Goal: Information Seeking & Learning: Learn about a topic

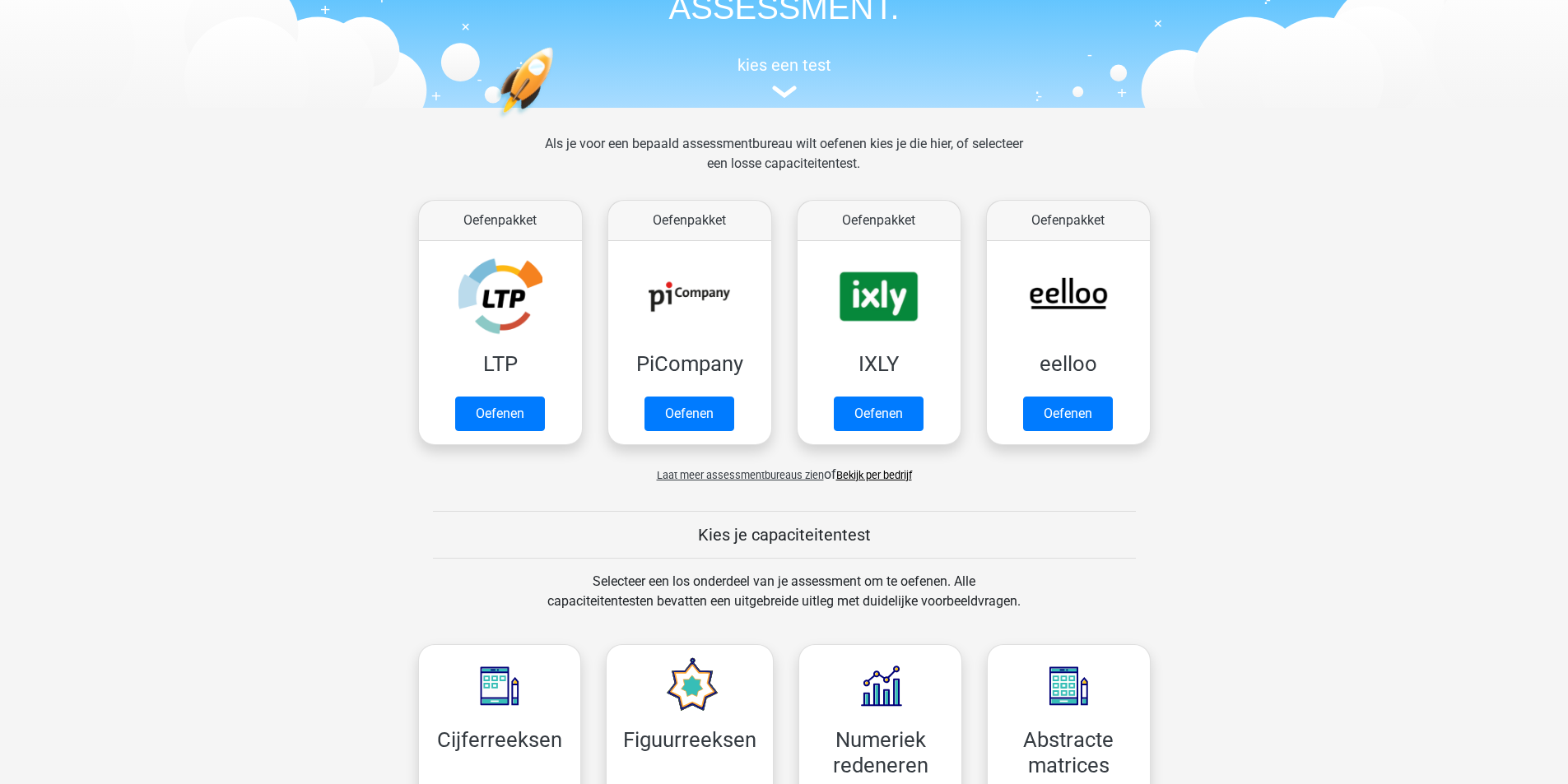
scroll to position [494, 0]
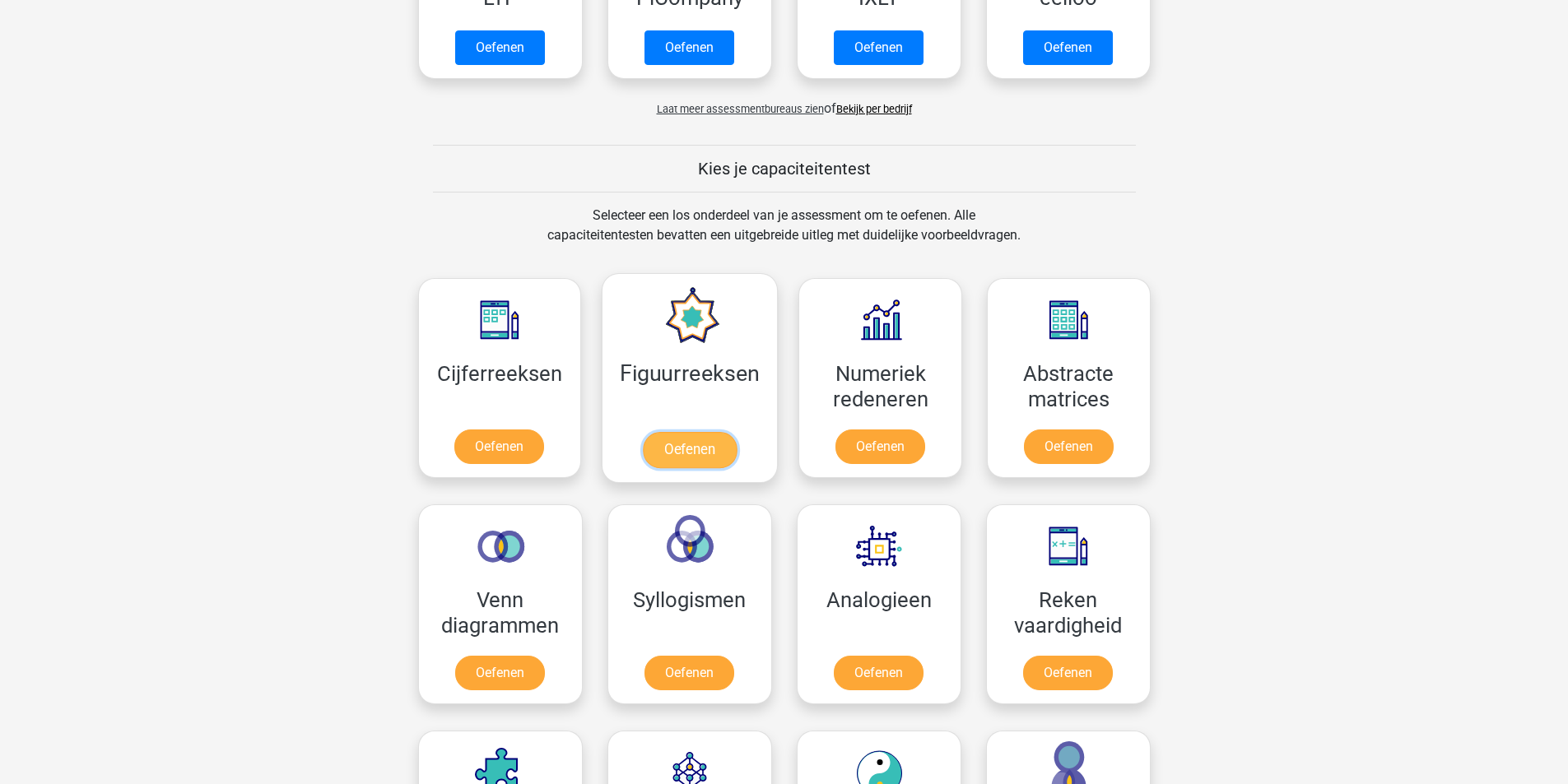
click at [704, 455] on link "Oefenen" at bounding box center [690, 450] width 94 height 36
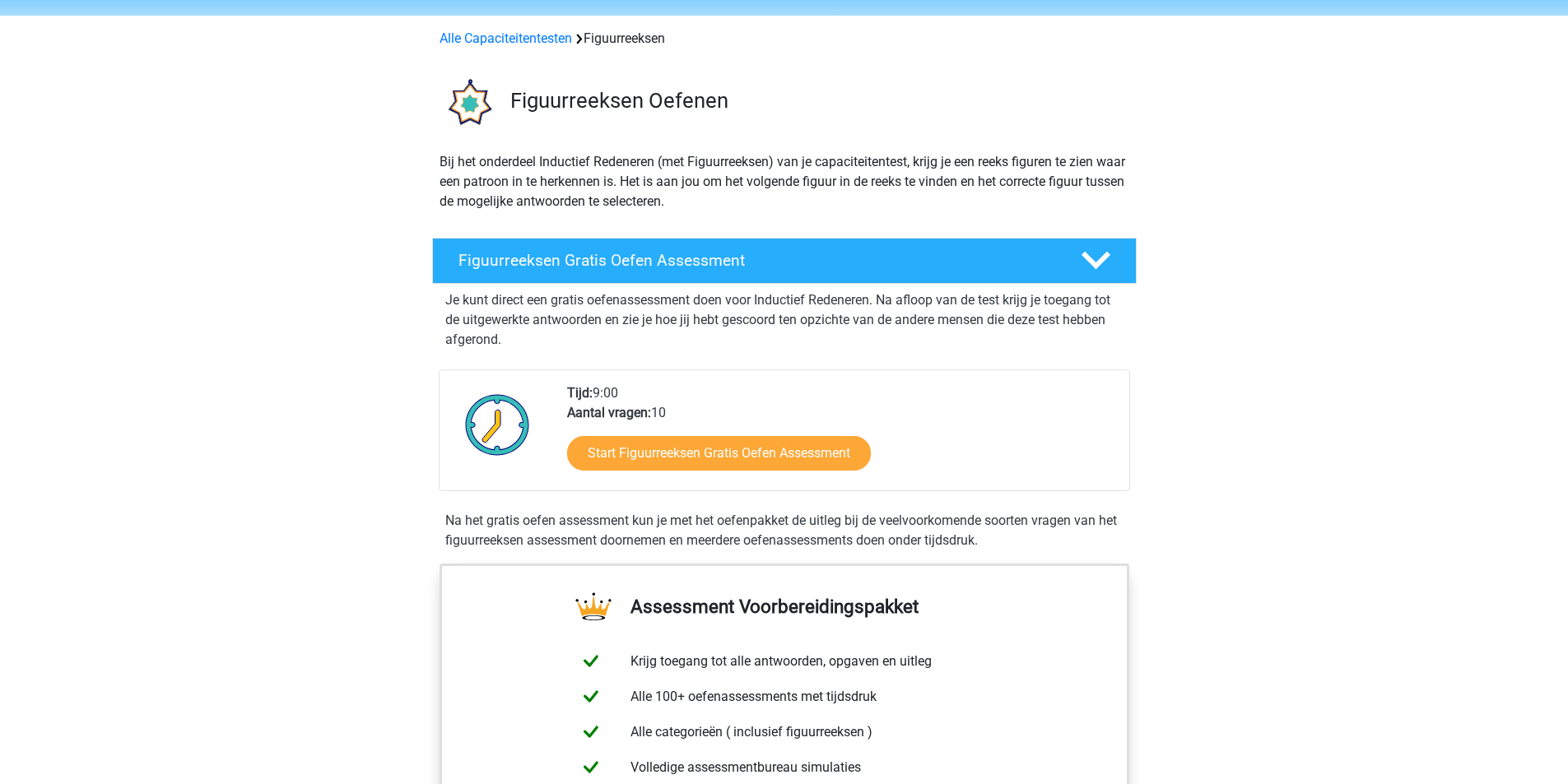
scroll to position [82, 0]
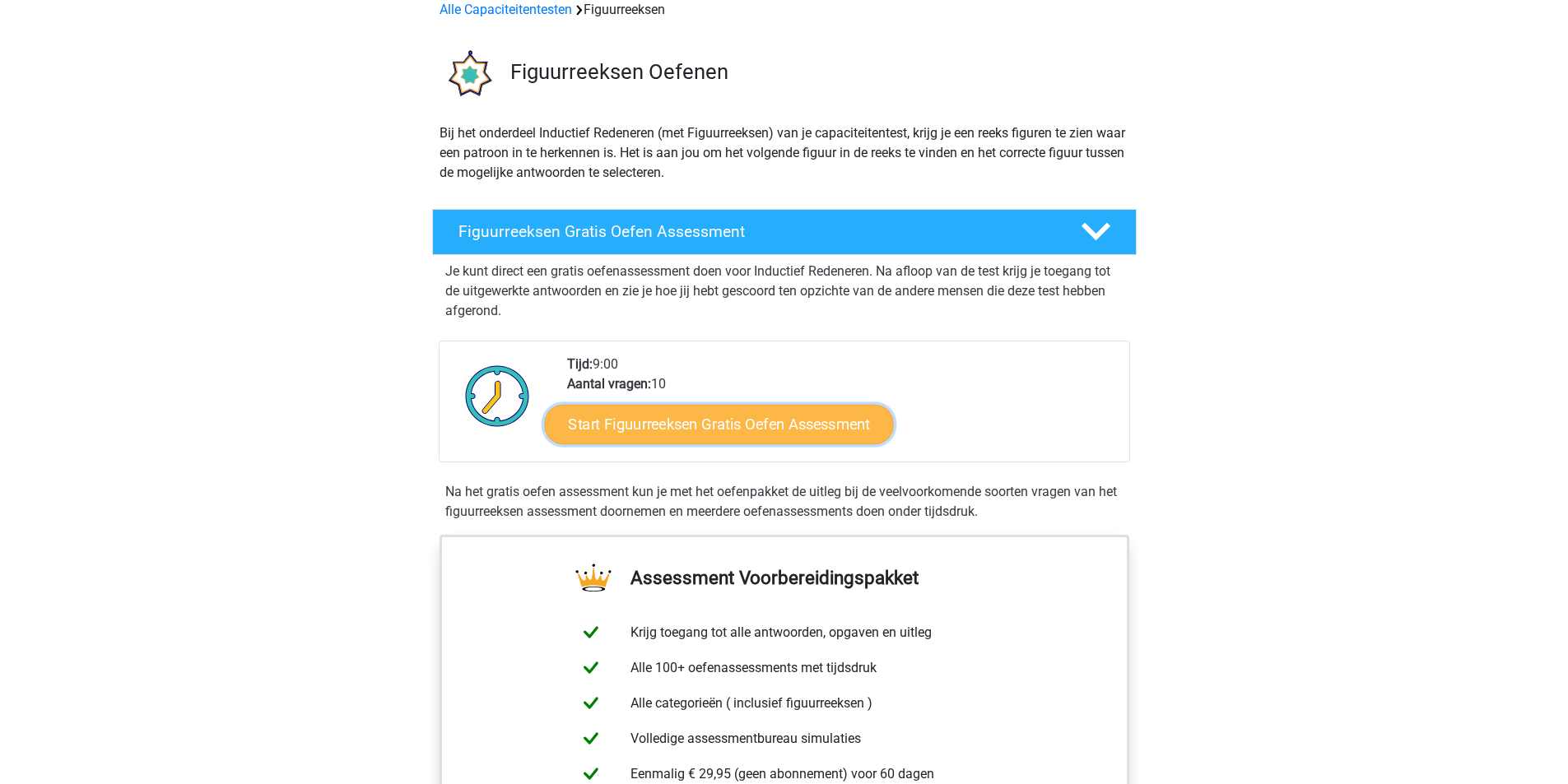
click at [710, 427] on link "Start Figuurreeksen Gratis Oefen Assessment" at bounding box center [718, 424] width 349 height 39
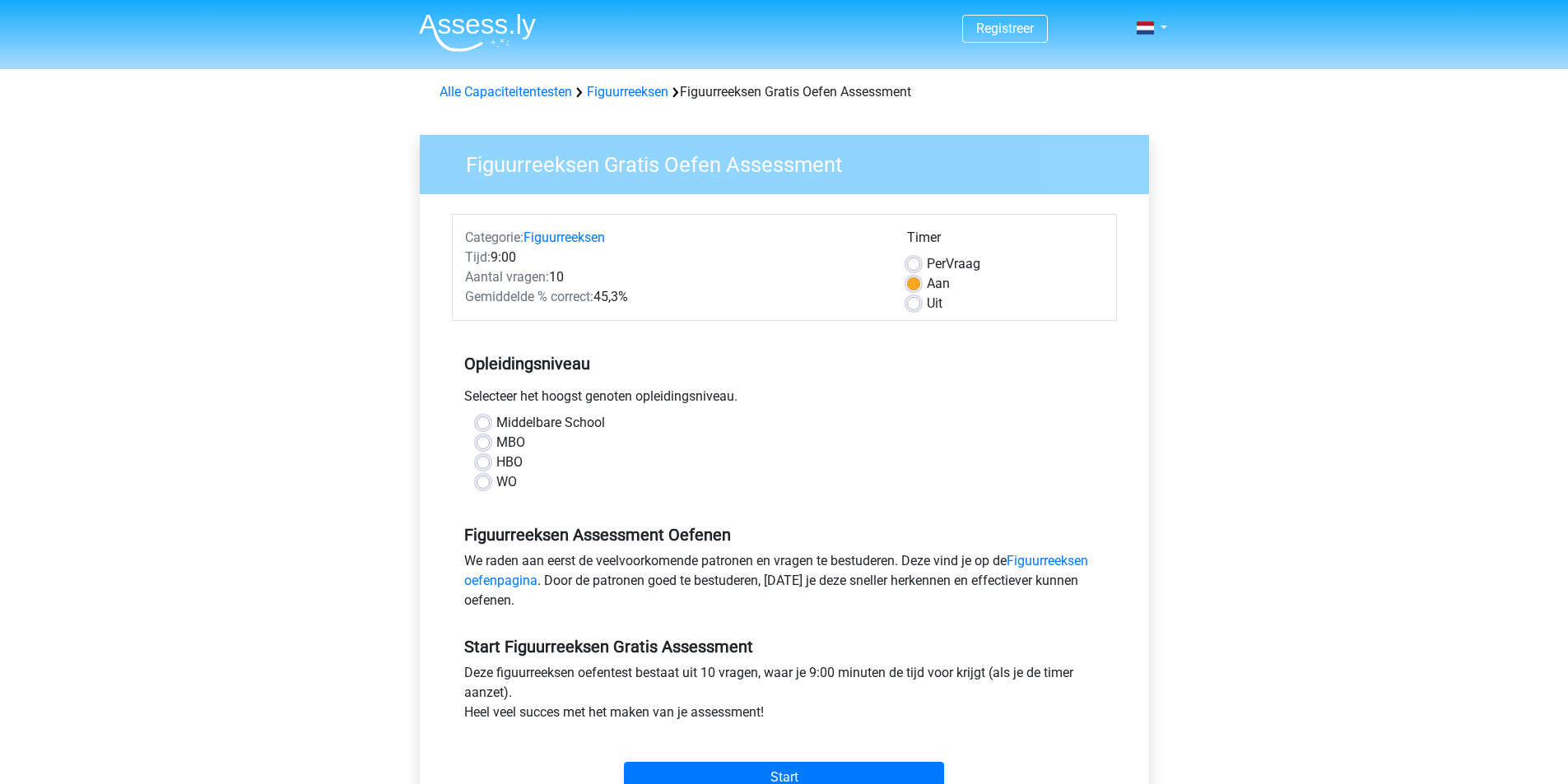
click at [496, 464] on label "HBO" at bounding box center [509, 462] width 27 height 20
click at [490, 464] on input "HBO" at bounding box center [482, 460] width 13 height 16
radio input "true"
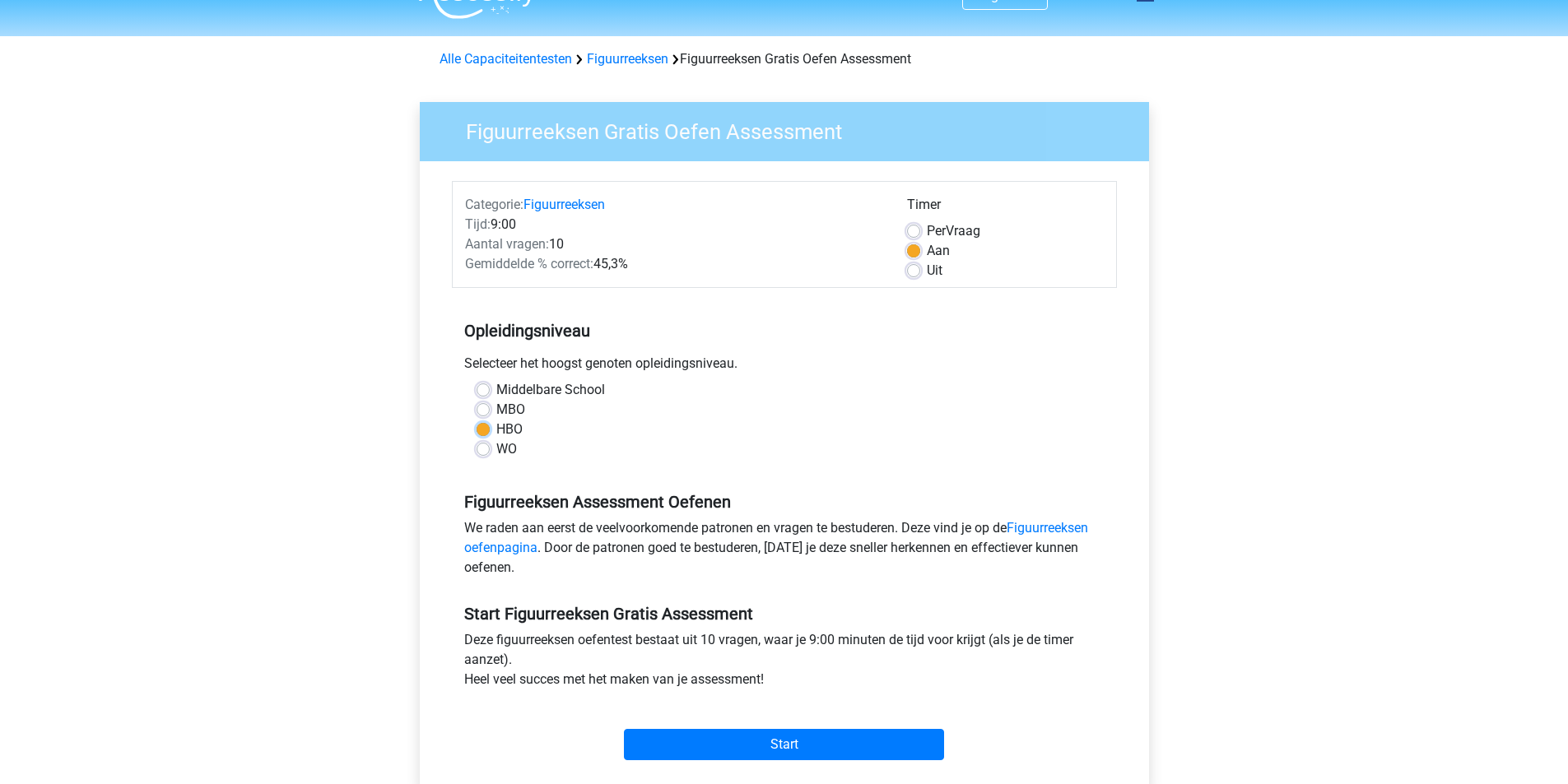
scroll to position [82, 0]
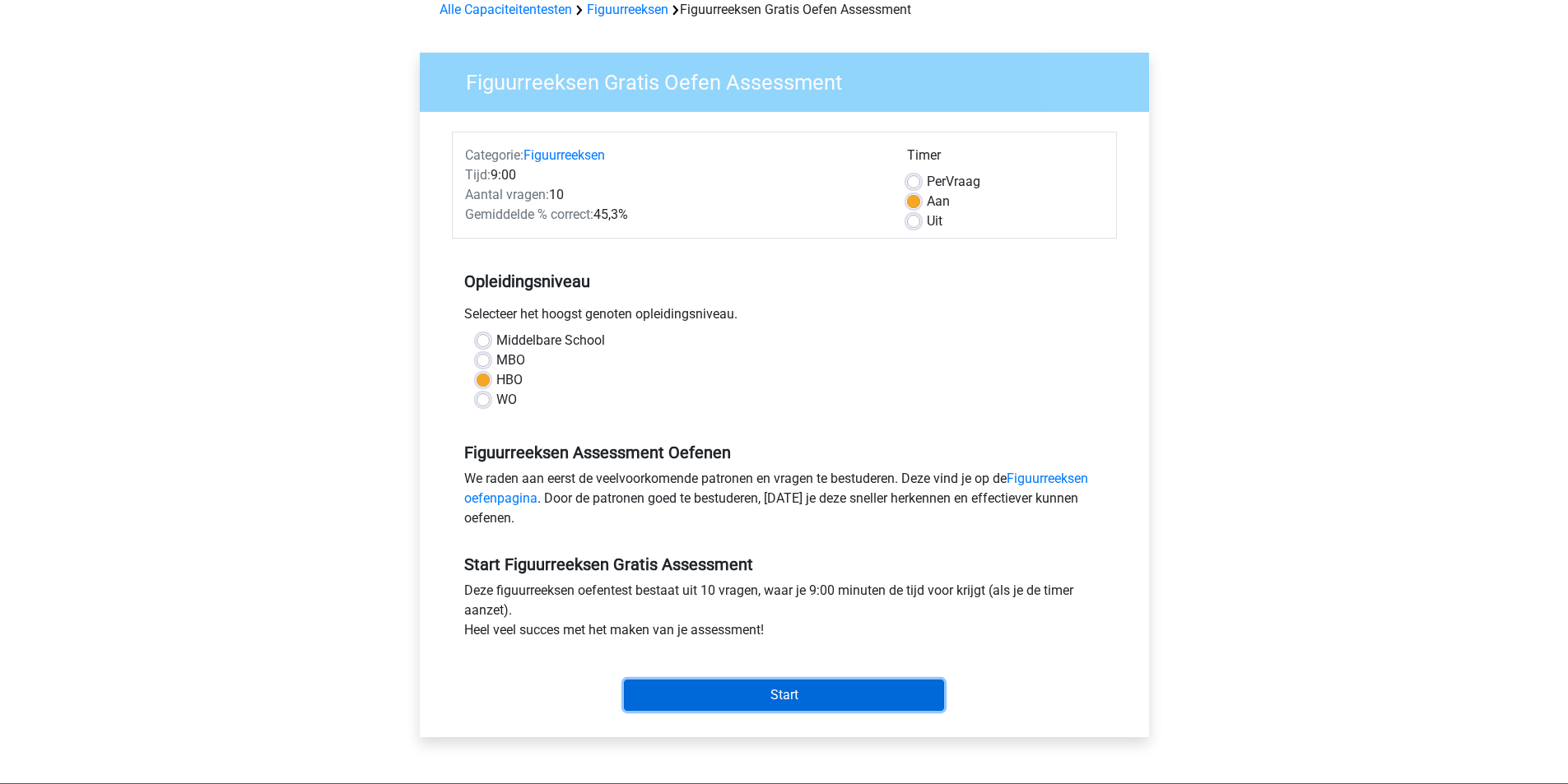
click at [736, 693] on input "Start" at bounding box center [784, 695] width 320 height 32
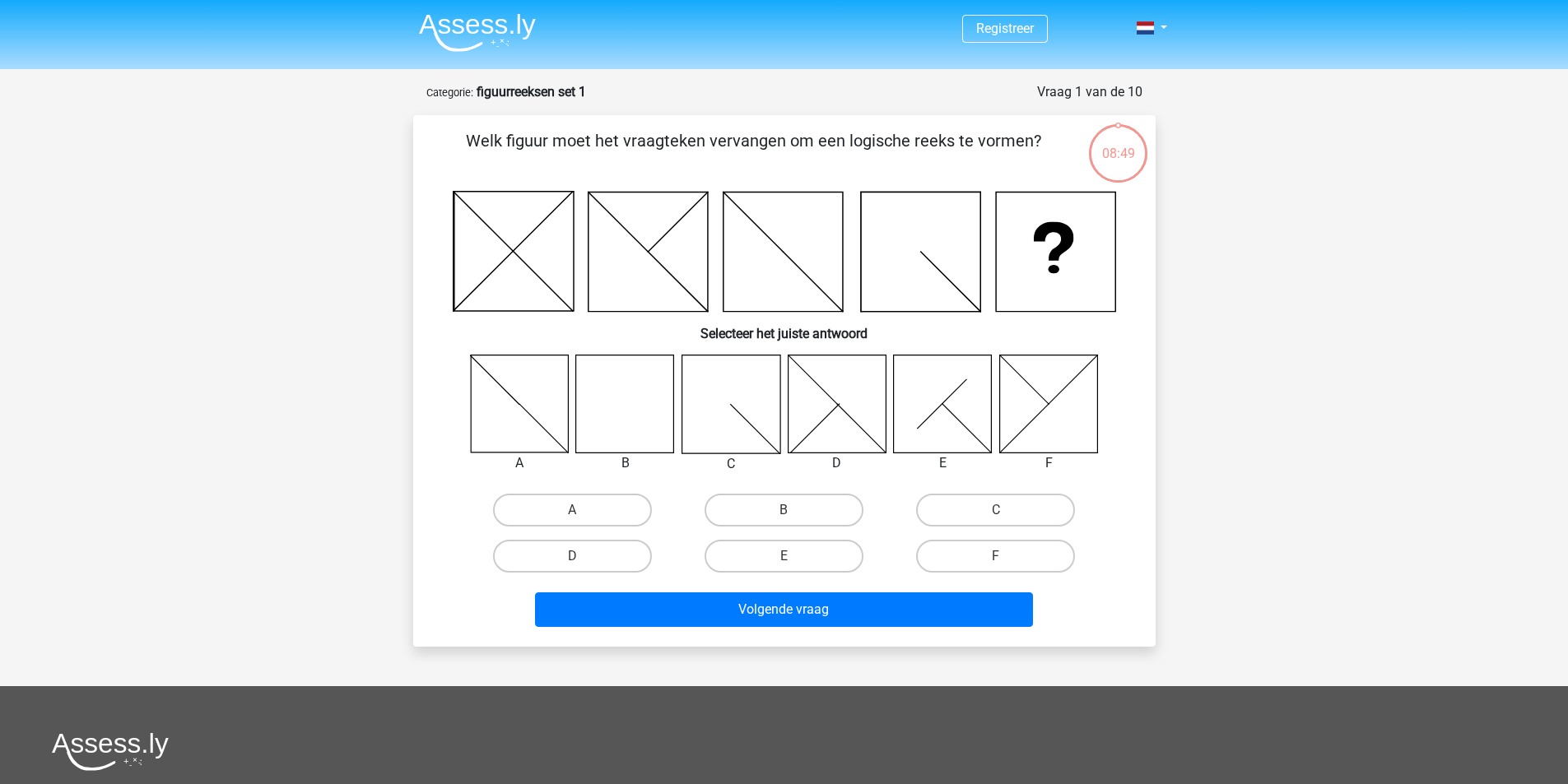
click at [622, 431] on icon at bounding box center [625, 404] width 98 height 98
click at [845, 519] on label "B" at bounding box center [784, 510] width 159 height 33
click at [794, 519] on input "B" at bounding box center [788, 516] width 11 height 11
radio input "true"
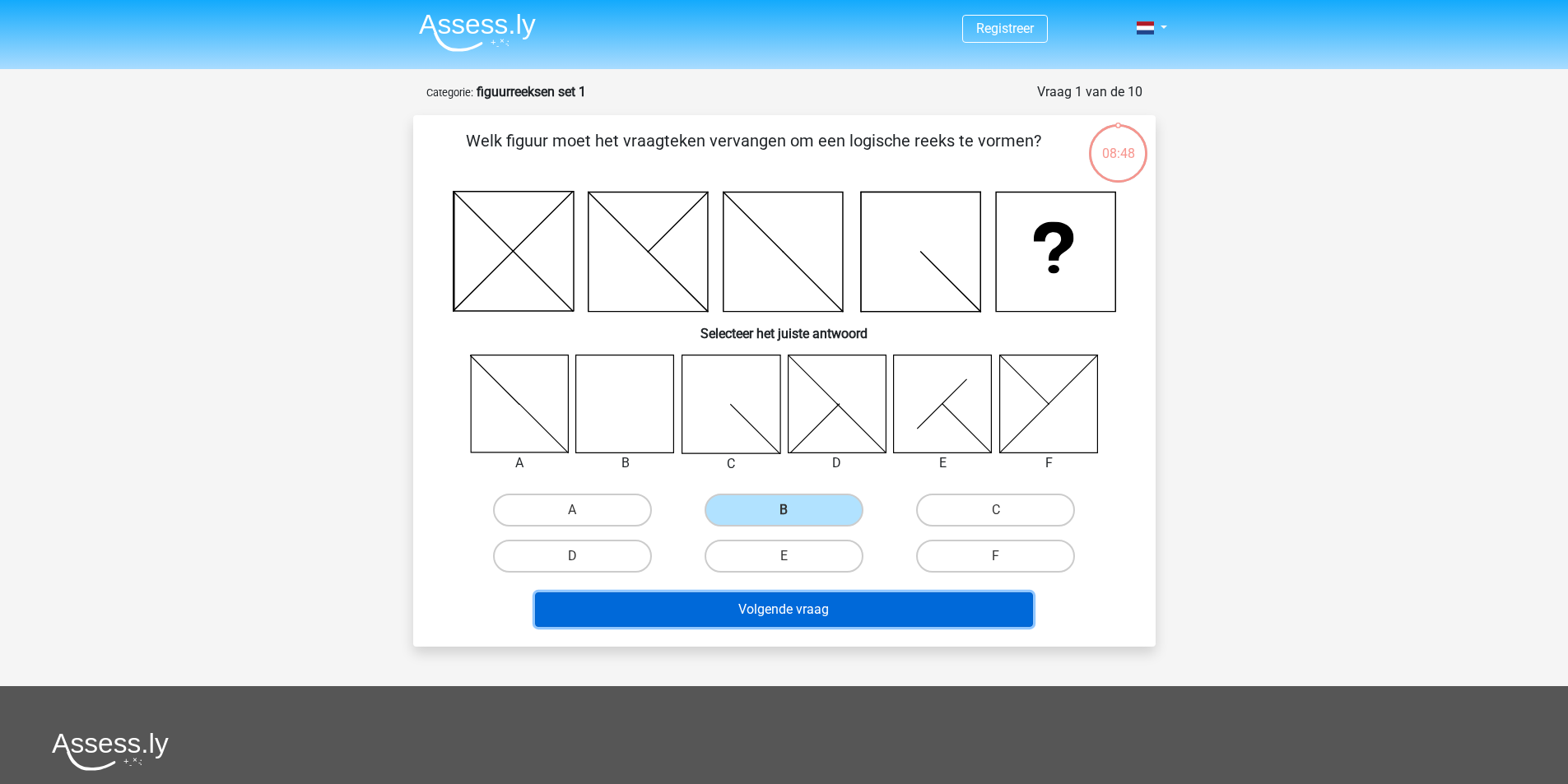
click at [804, 602] on button "Volgende vraag" at bounding box center [784, 610] width 498 height 34
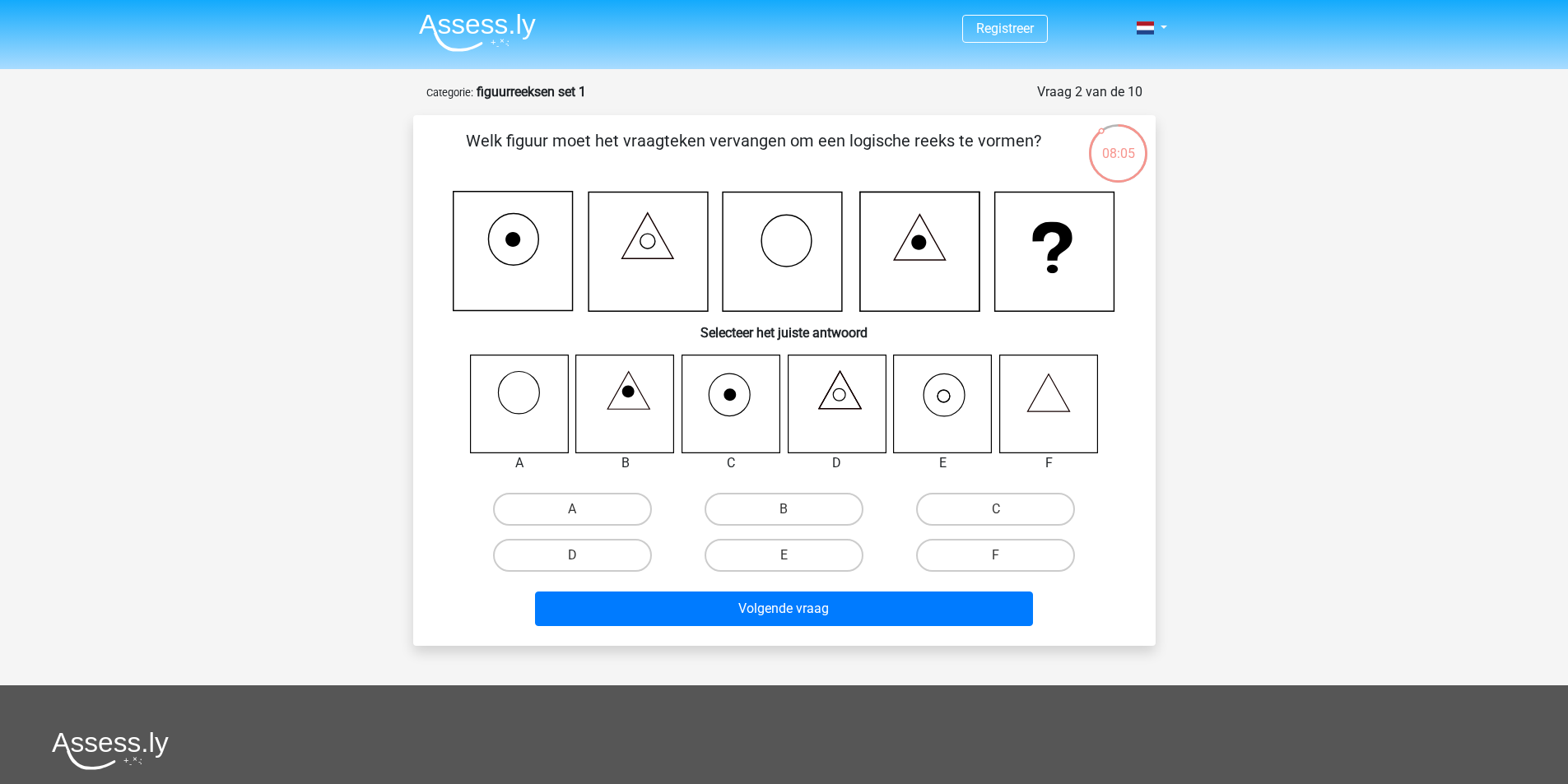
click at [947, 398] on icon at bounding box center [942, 404] width 98 height 98
click at [803, 566] on label "E" at bounding box center [784, 555] width 159 height 33
click at [794, 566] on input "E" at bounding box center [788, 561] width 11 height 11
radio input "true"
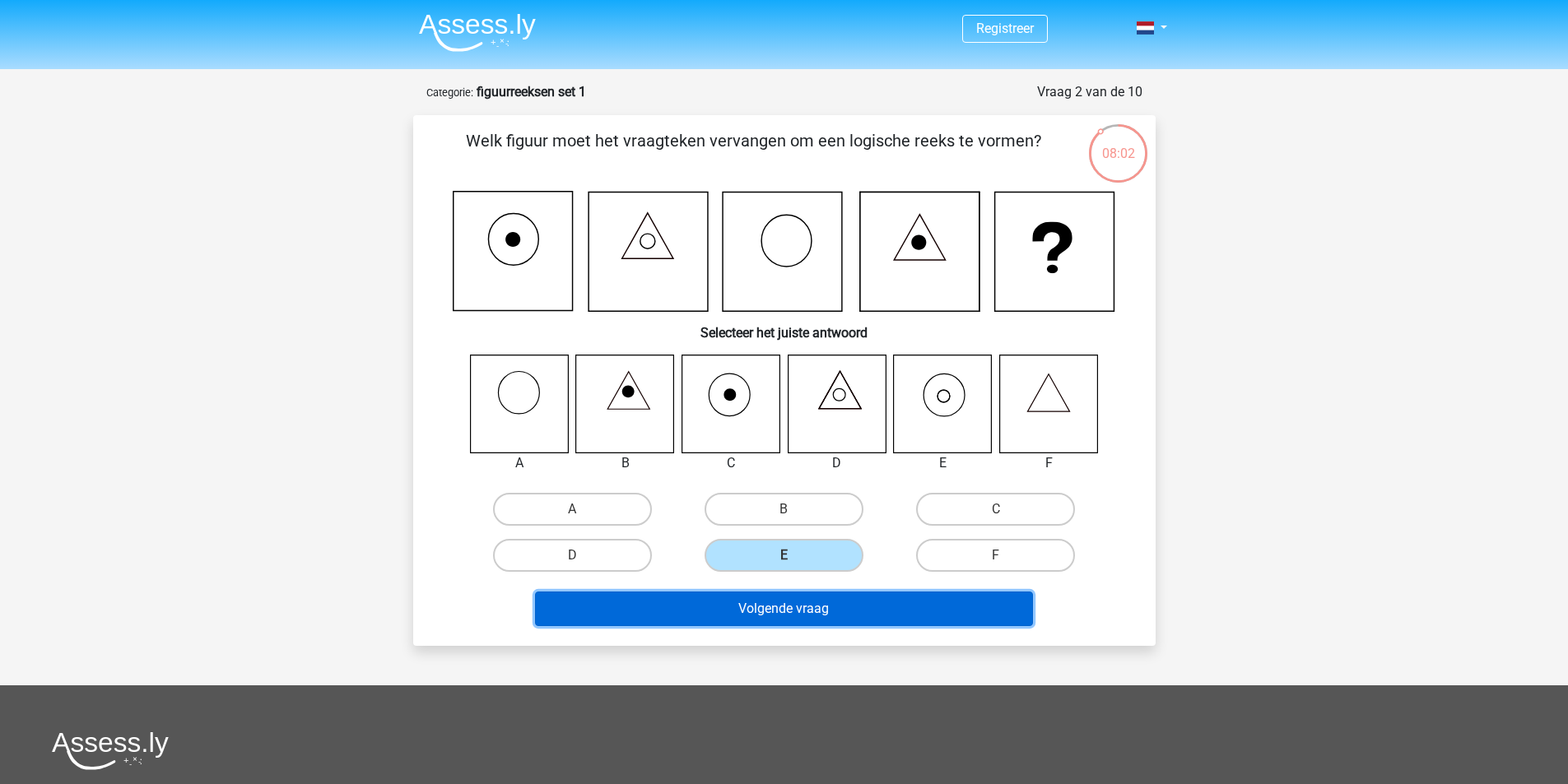
click at [795, 599] on button "Volgende vraag" at bounding box center [784, 609] width 498 height 34
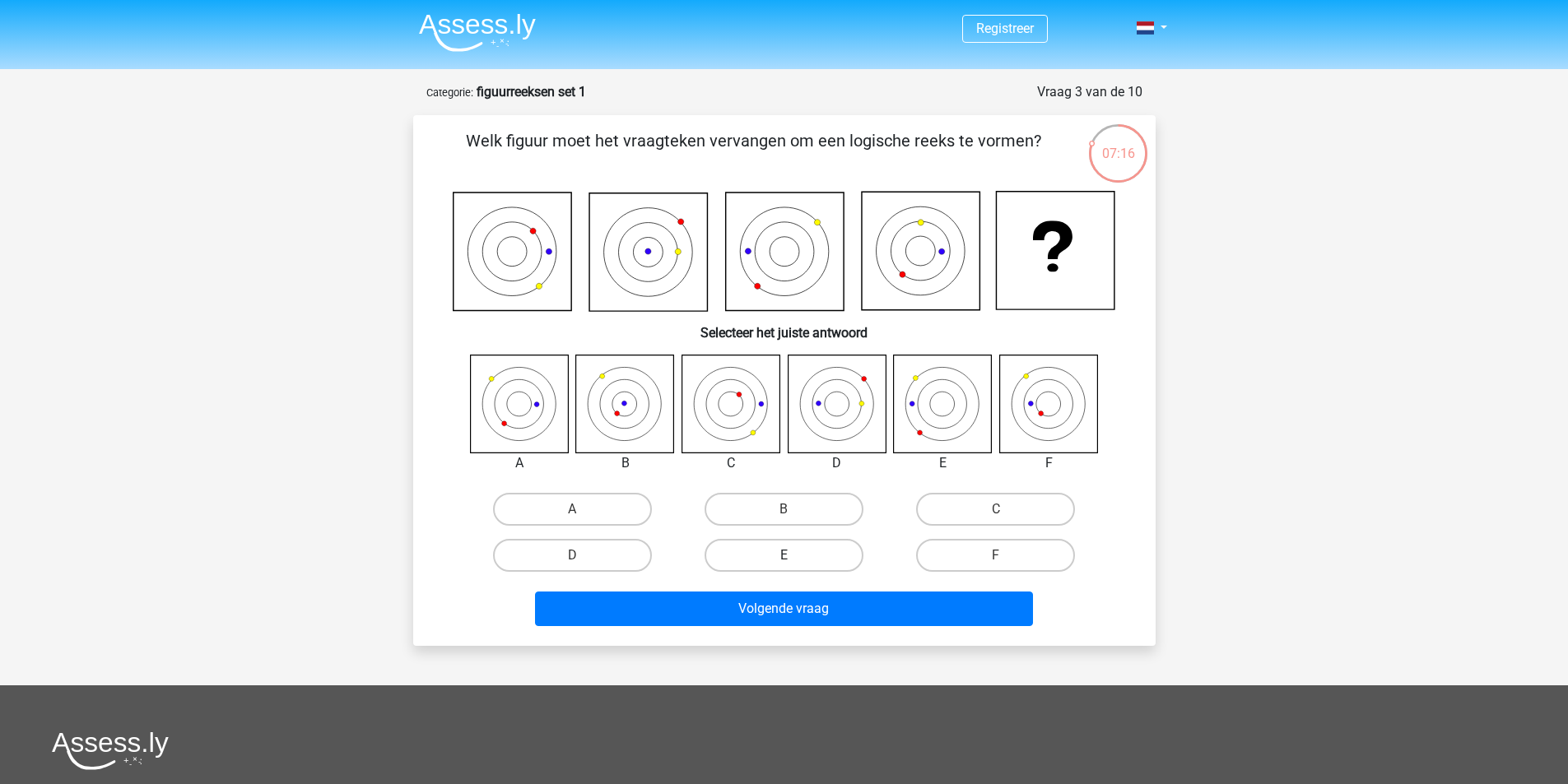
click at [798, 546] on label "E" at bounding box center [784, 555] width 159 height 33
click at [794, 556] on input "E" at bounding box center [788, 561] width 11 height 11
radio input "true"
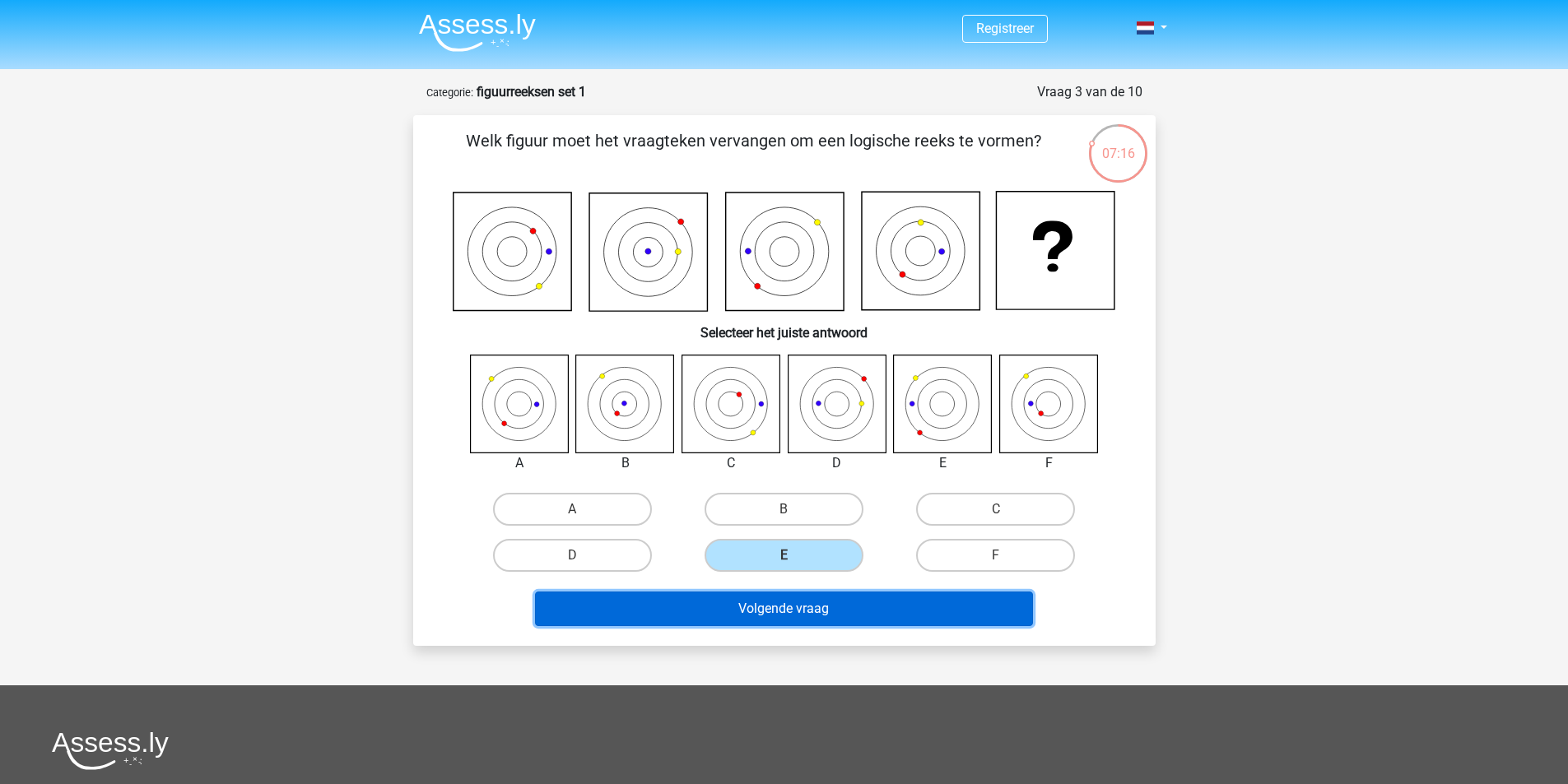
click at [847, 604] on button "Volgende vraag" at bounding box center [784, 609] width 498 height 34
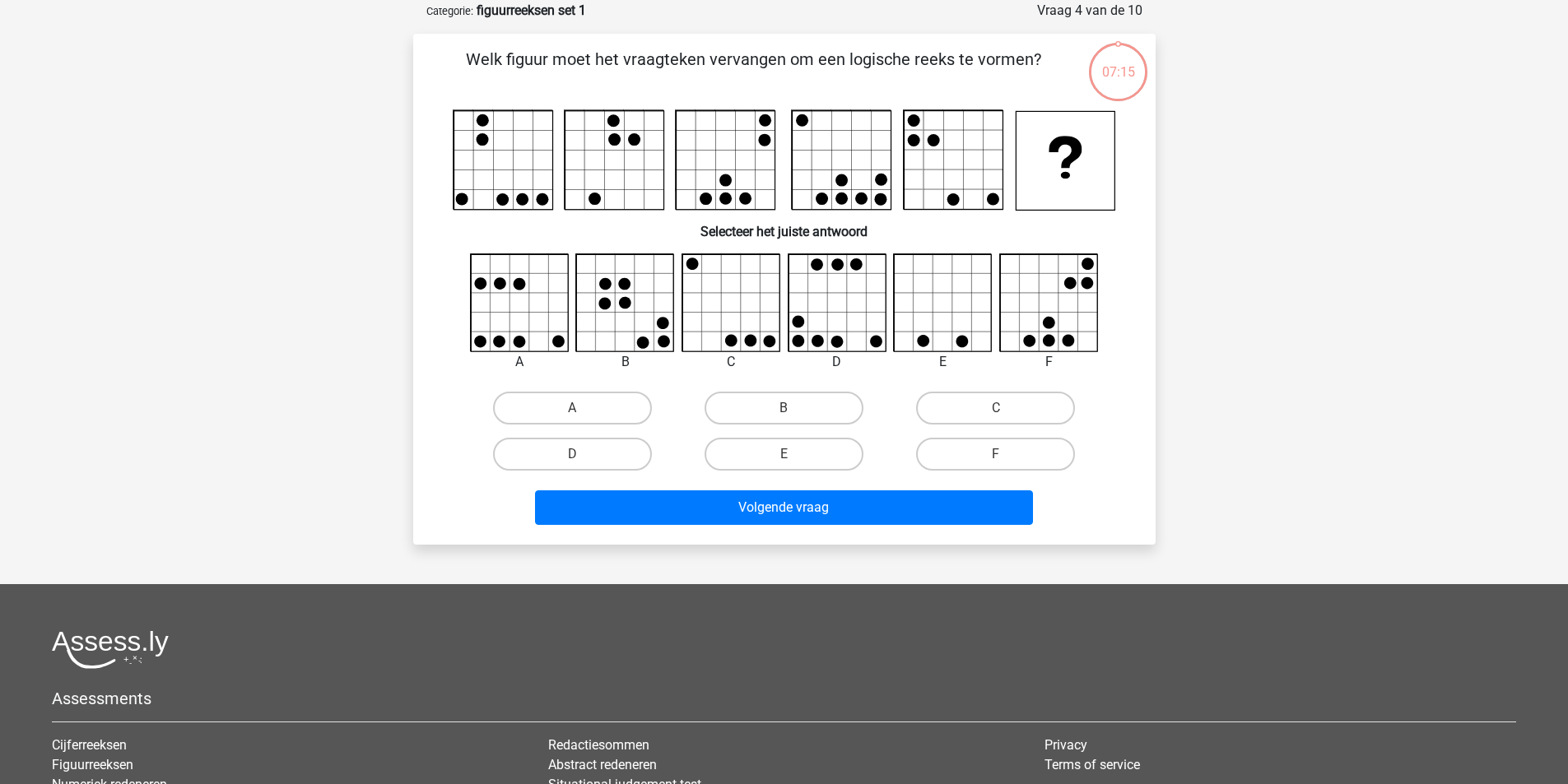
scroll to position [82, 0]
click at [1039, 402] on label "C" at bounding box center [995, 407] width 159 height 33
click at [1006, 407] on input "C" at bounding box center [1001, 412] width 11 height 11
radio input "true"
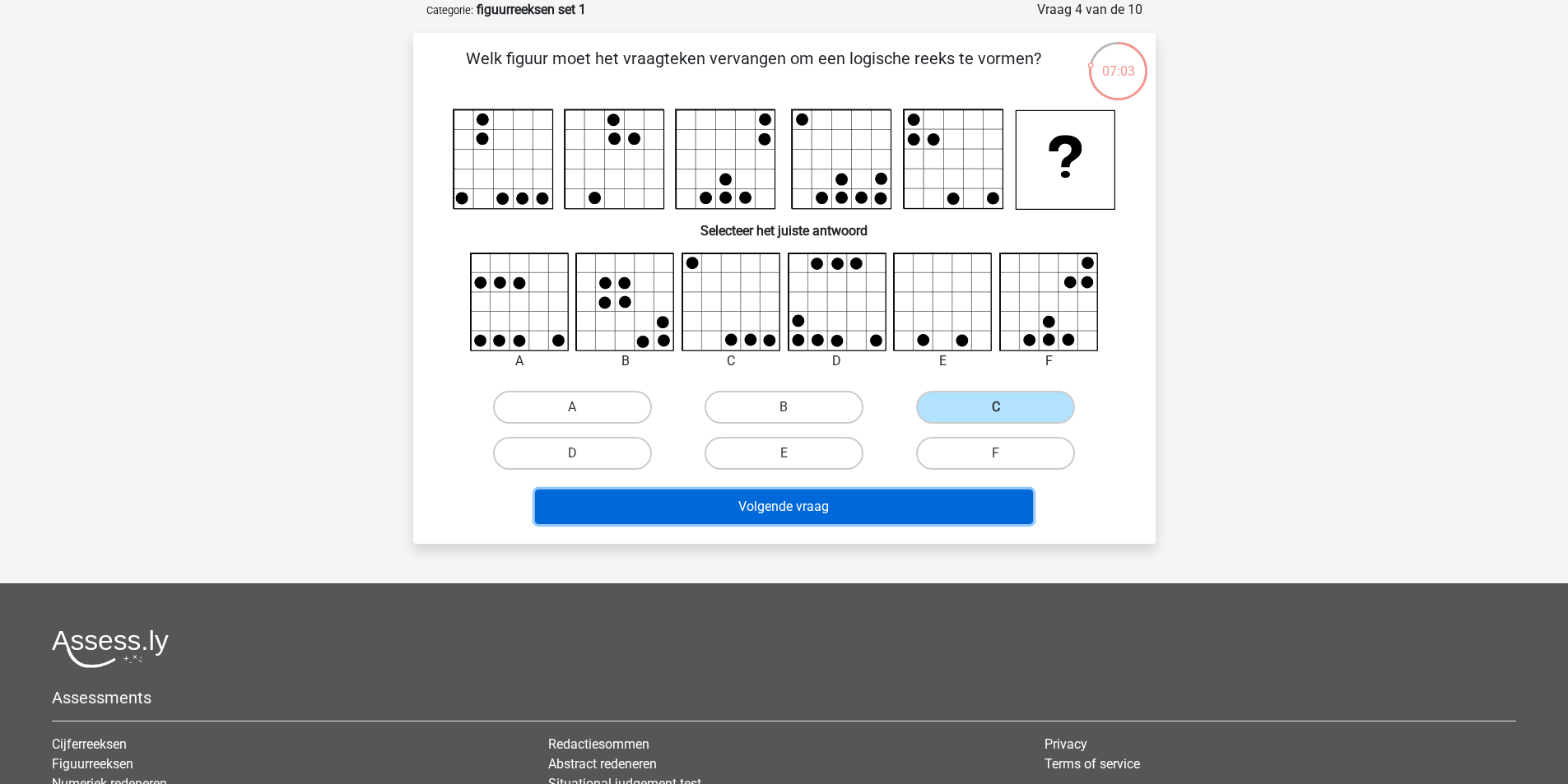
click at [972, 516] on button "Volgende vraag" at bounding box center [784, 507] width 498 height 34
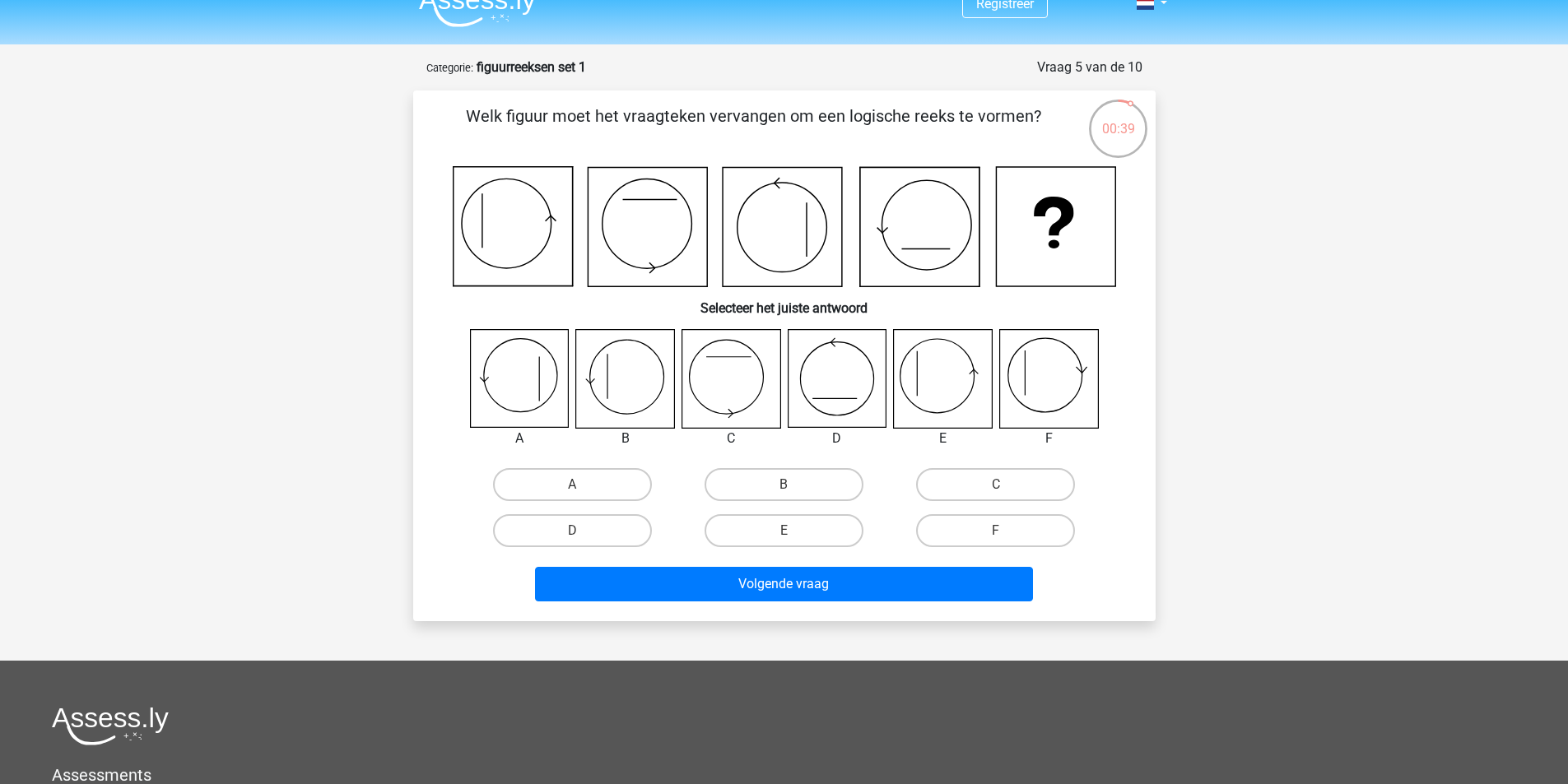
scroll to position [0, 0]
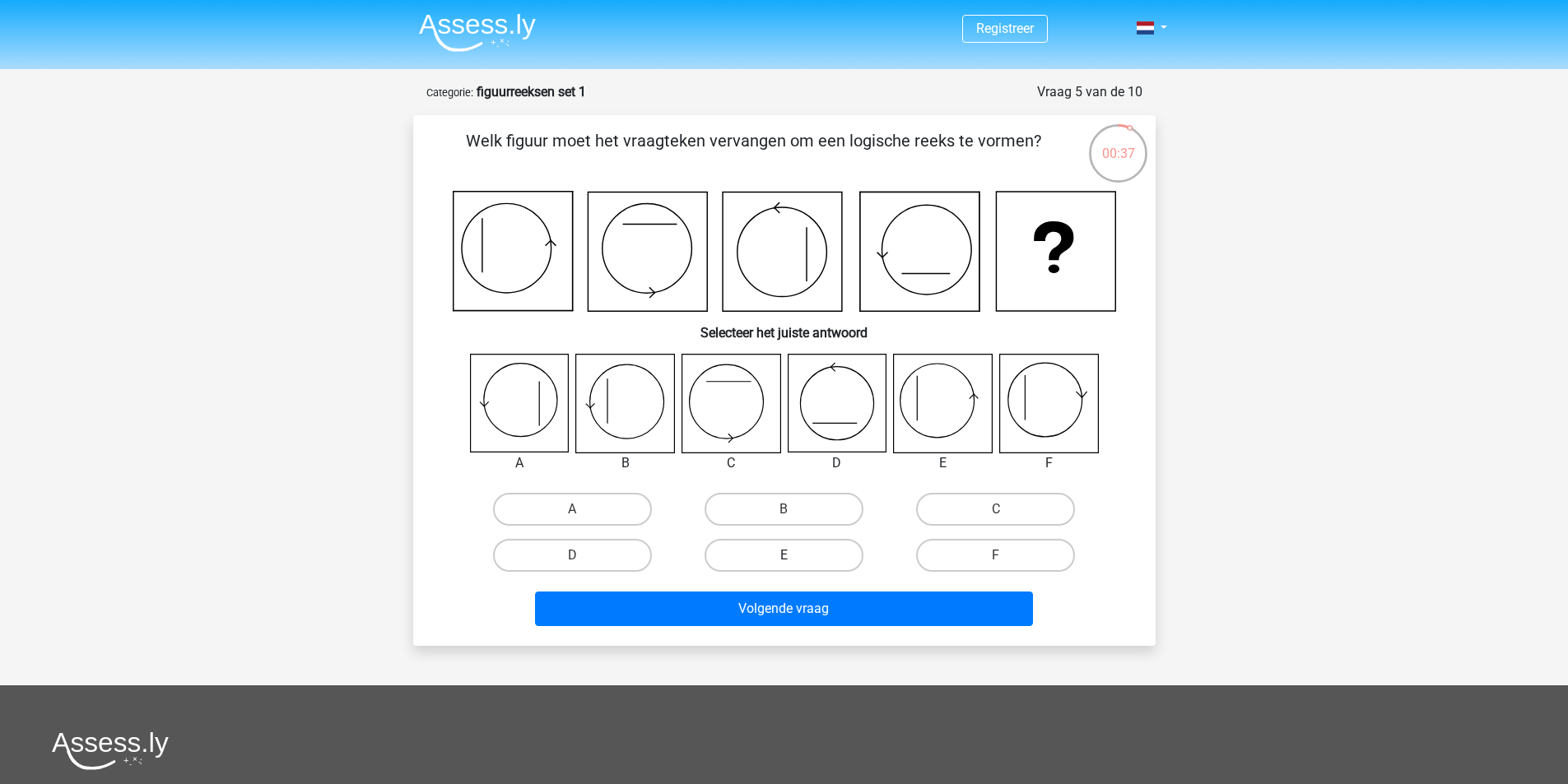
click at [842, 539] on div "E" at bounding box center [783, 556] width 211 height 46
click at [819, 568] on label "E" at bounding box center [784, 555] width 159 height 33
click at [794, 566] on input "E" at bounding box center [788, 561] width 11 height 11
radio input "true"
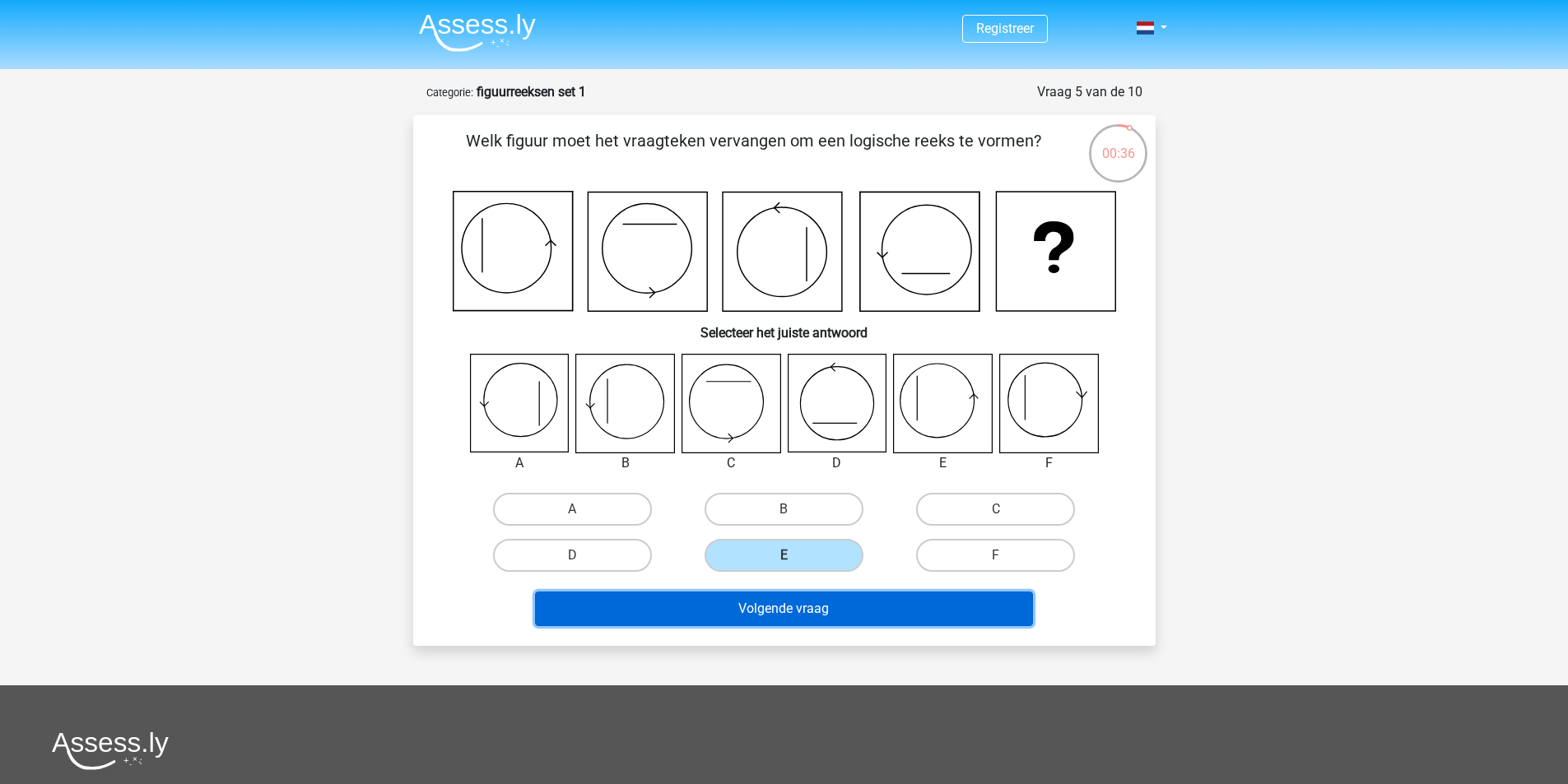
click at [805, 604] on button "Volgende vraag" at bounding box center [784, 609] width 498 height 34
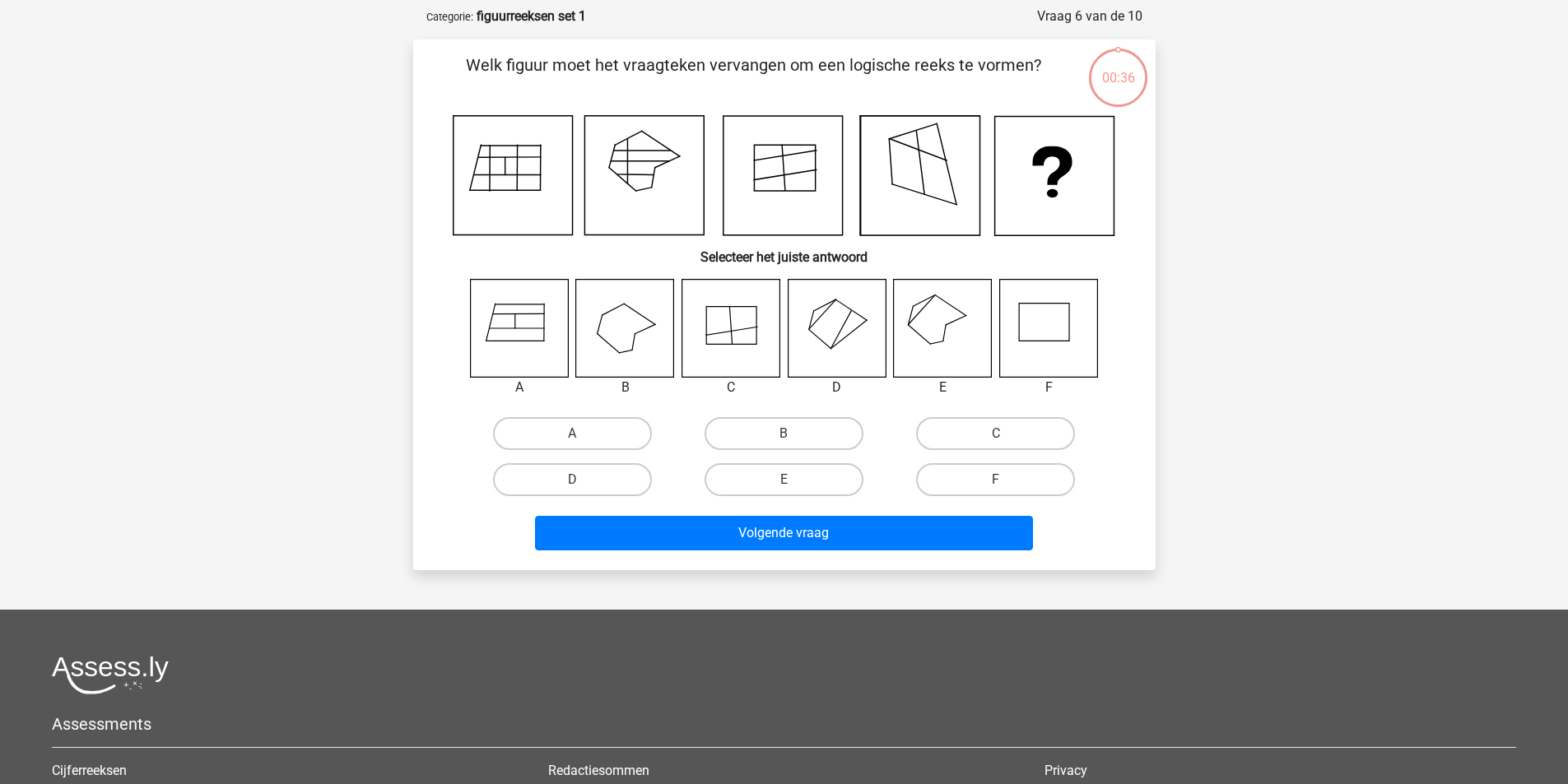
scroll to position [82, 0]
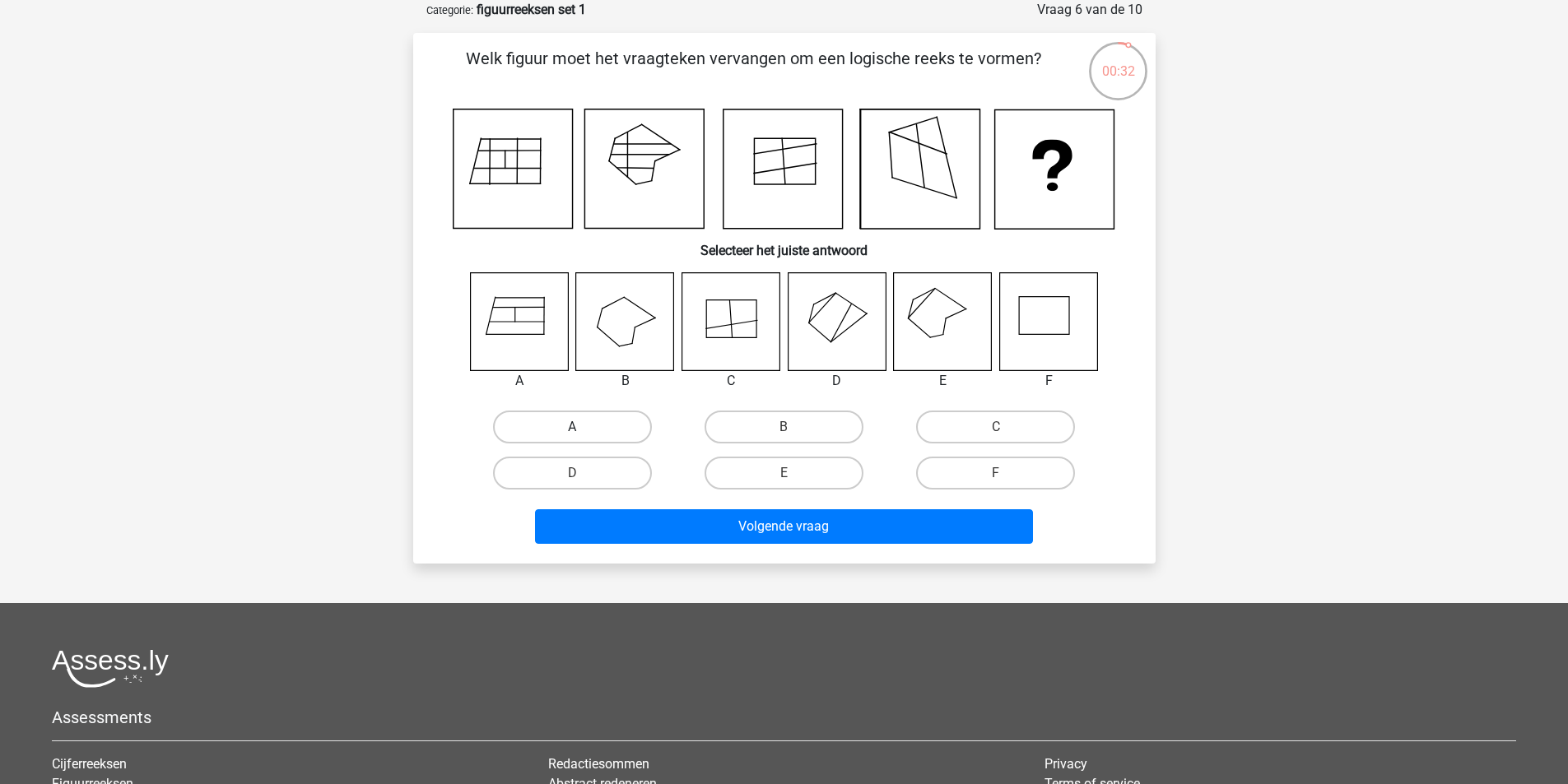
click at [570, 432] on label "A" at bounding box center [573, 427] width 159 height 33
click at [572, 432] on input "A" at bounding box center [577, 433] width 11 height 11
radio input "true"
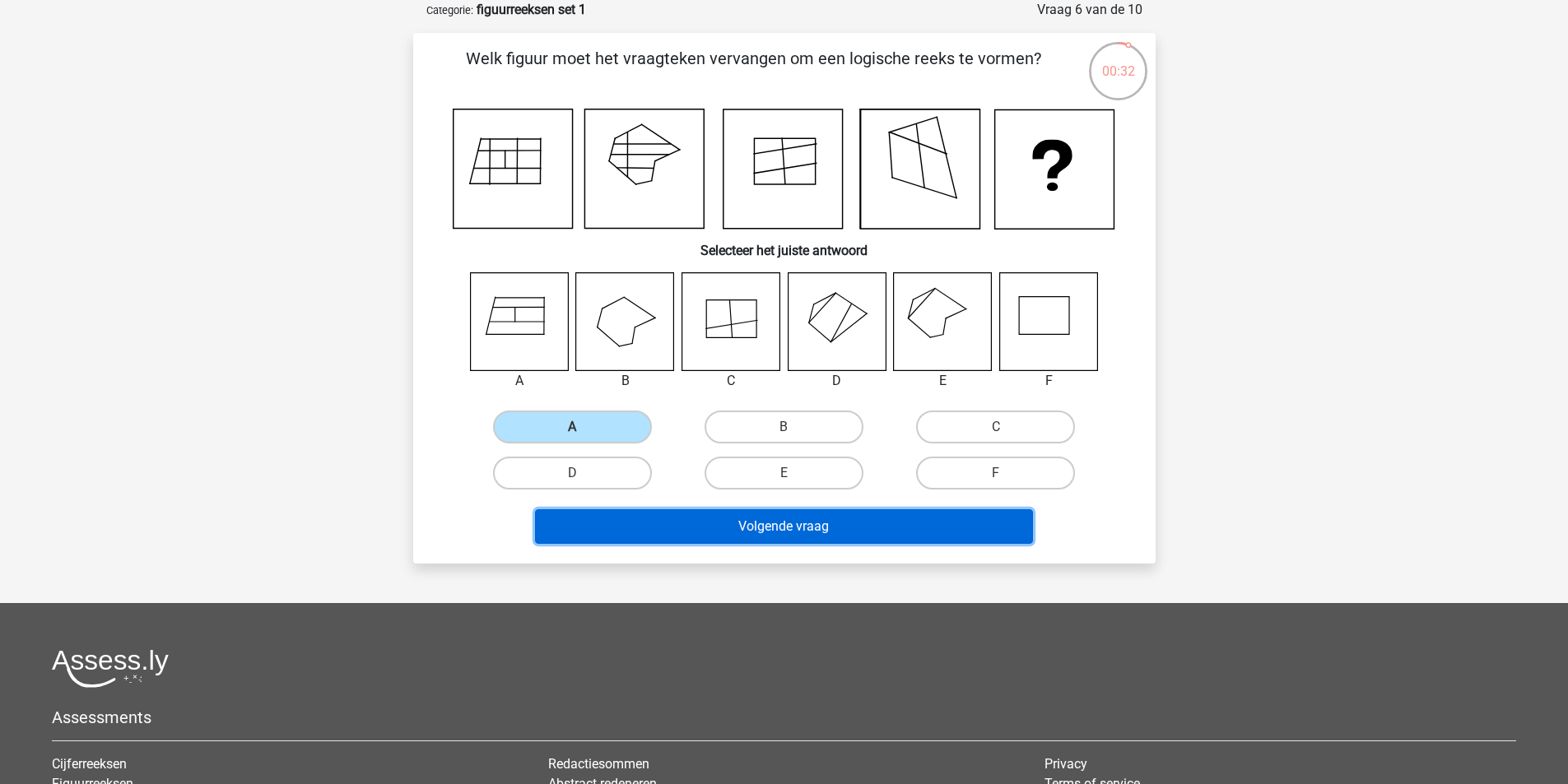
click at [639, 515] on button "Volgende vraag" at bounding box center [784, 527] width 498 height 34
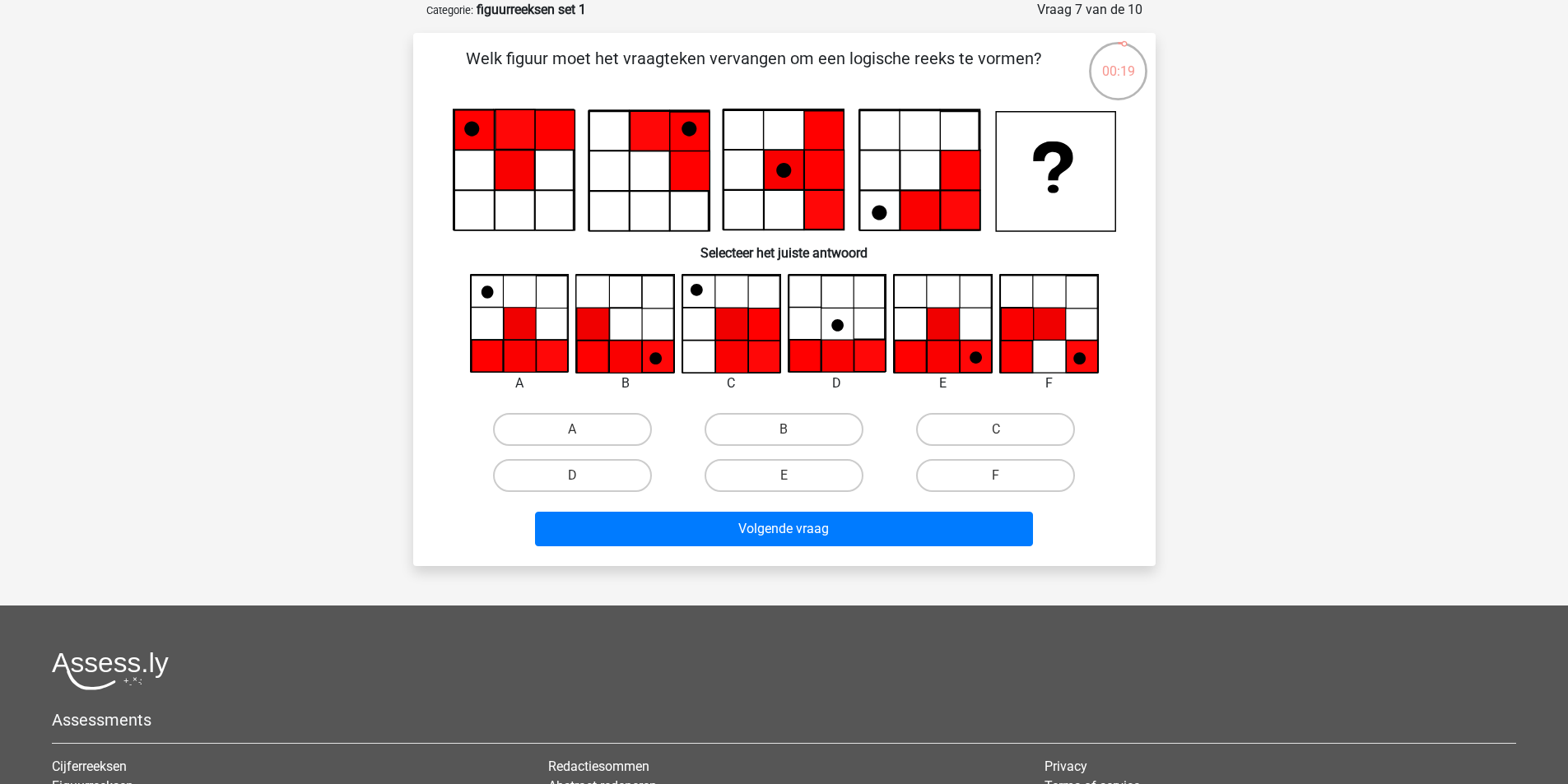
click at [526, 357] on icon at bounding box center [520, 357] width 32 height 32
click at [587, 440] on label "A" at bounding box center [573, 429] width 159 height 33
click at [583, 440] on input "A" at bounding box center [577, 434] width 11 height 11
radio input "true"
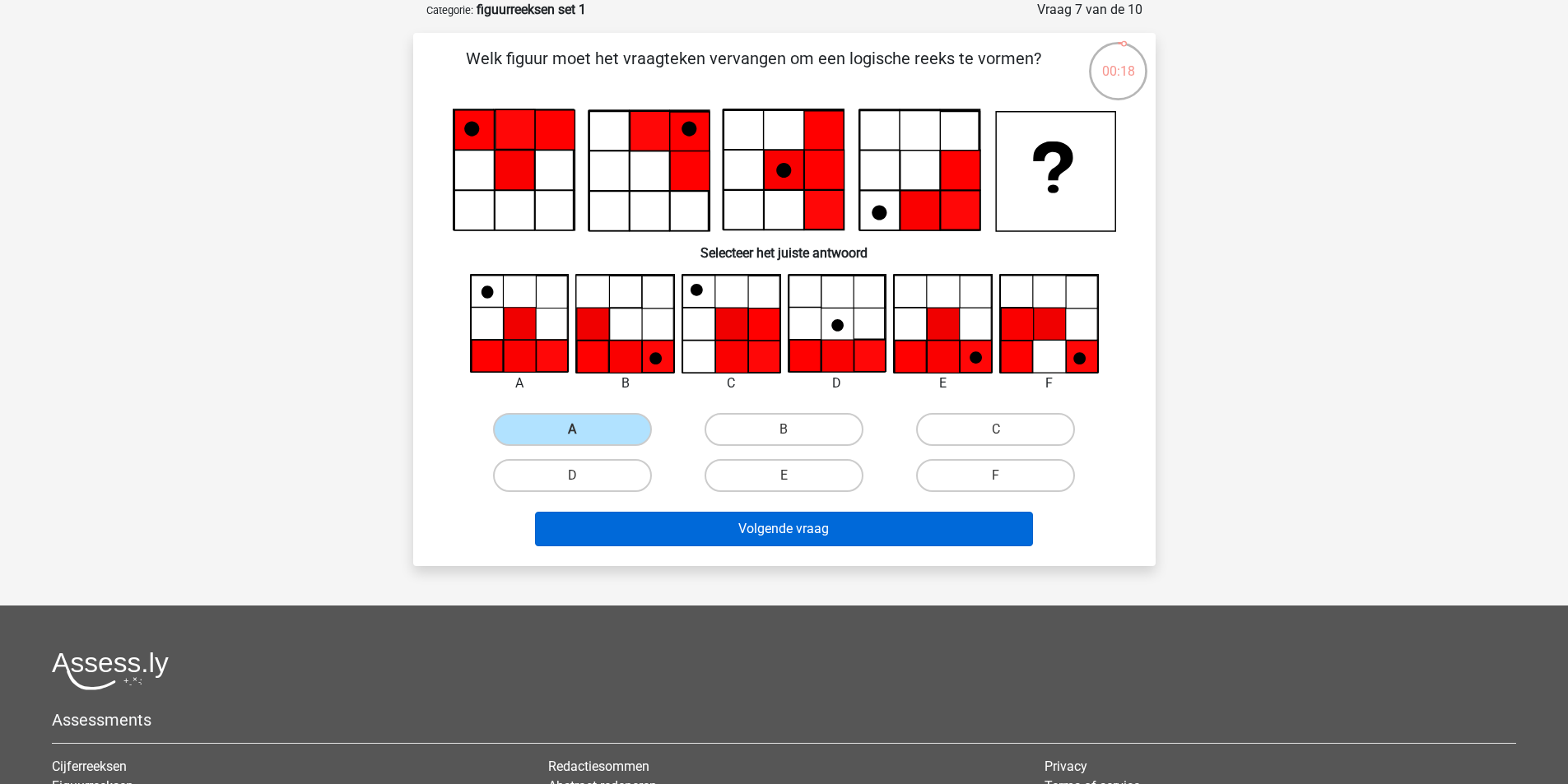
click at [685, 541] on div "Welk figuur moet het vraagteken vervangen om een logische reeks te vormen?" at bounding box center [784, 300] width 742 height 533
click at [688, 534] on button "Volgende vraag" at bounding box center [784, 529] width 498 height 34
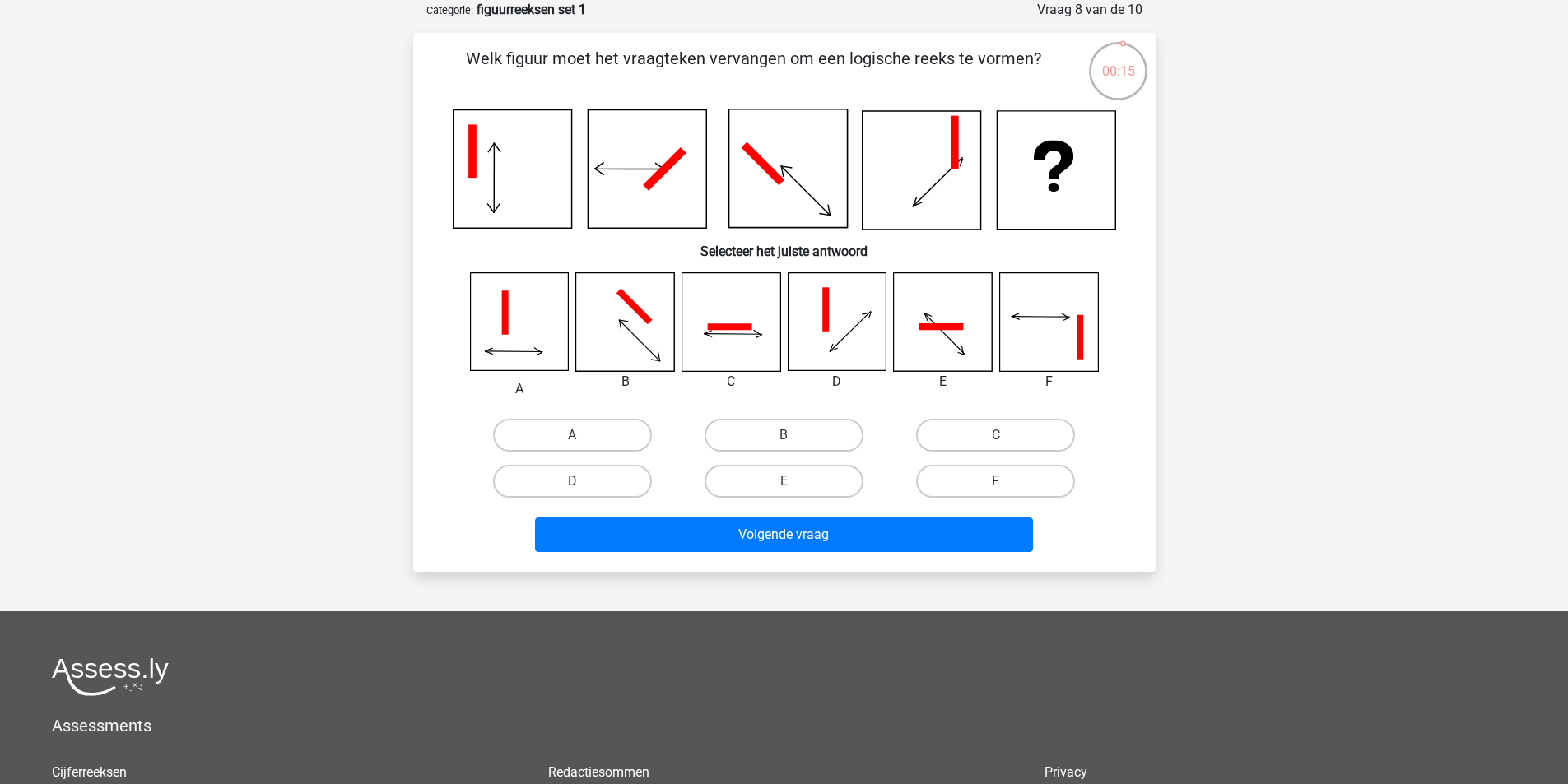
click at [967, 464] on div "F" at bounding box center [995, 481] width 211 height 46
click at [957, 491] on label "F" at bounding box center [995, 481] width 159 height 33
click at [996, 491] on input "F" at bounding box center [1001, 486] width 11 height 11
radio input "true"
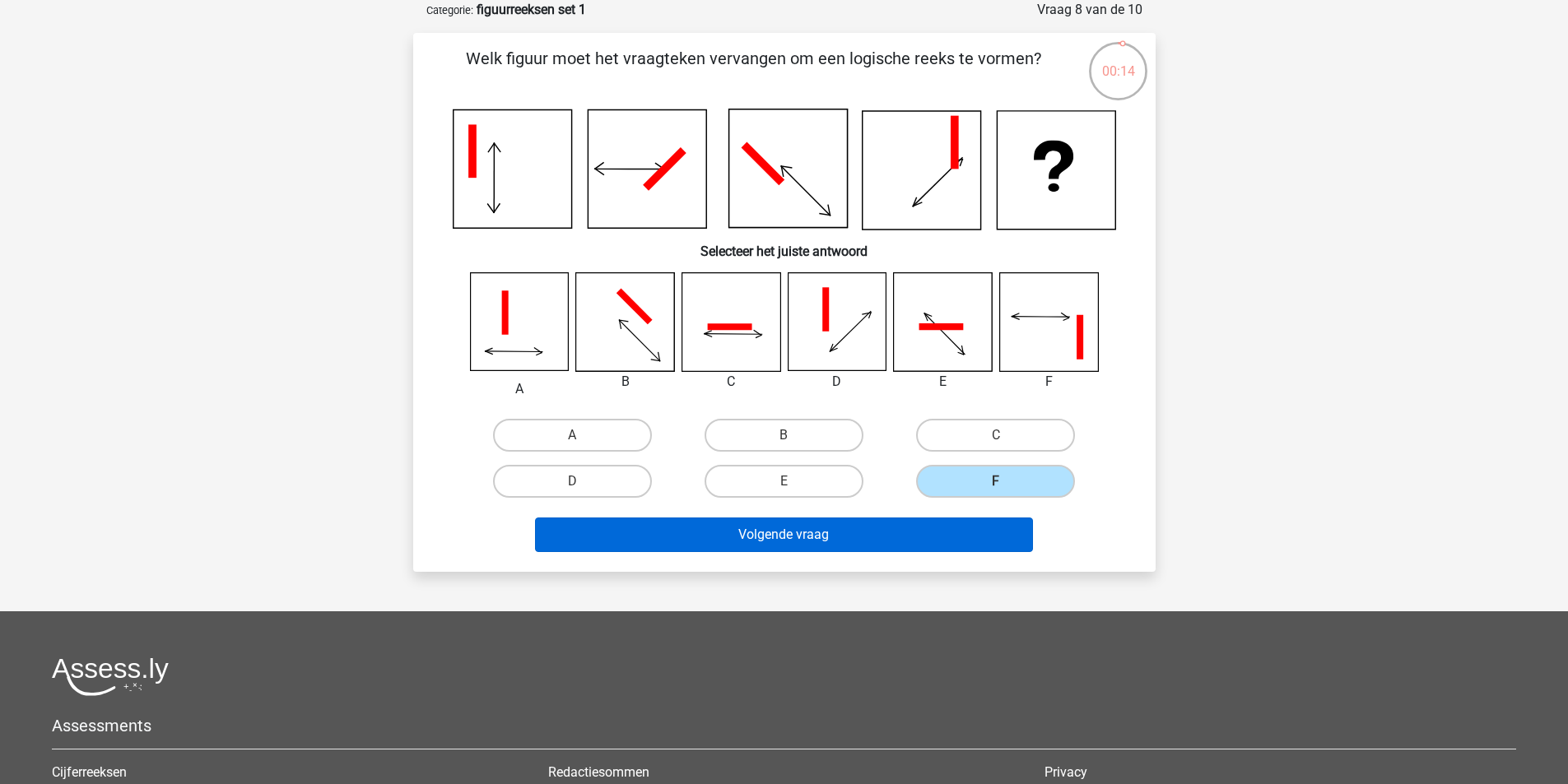
click at [934, 517] on div "Volgende vraag" at bounding box center [784, 532] width 690 height 55
click at [923, 534] on button "Volgende vraag" at bounding box center [784, 534] width 498 height 34
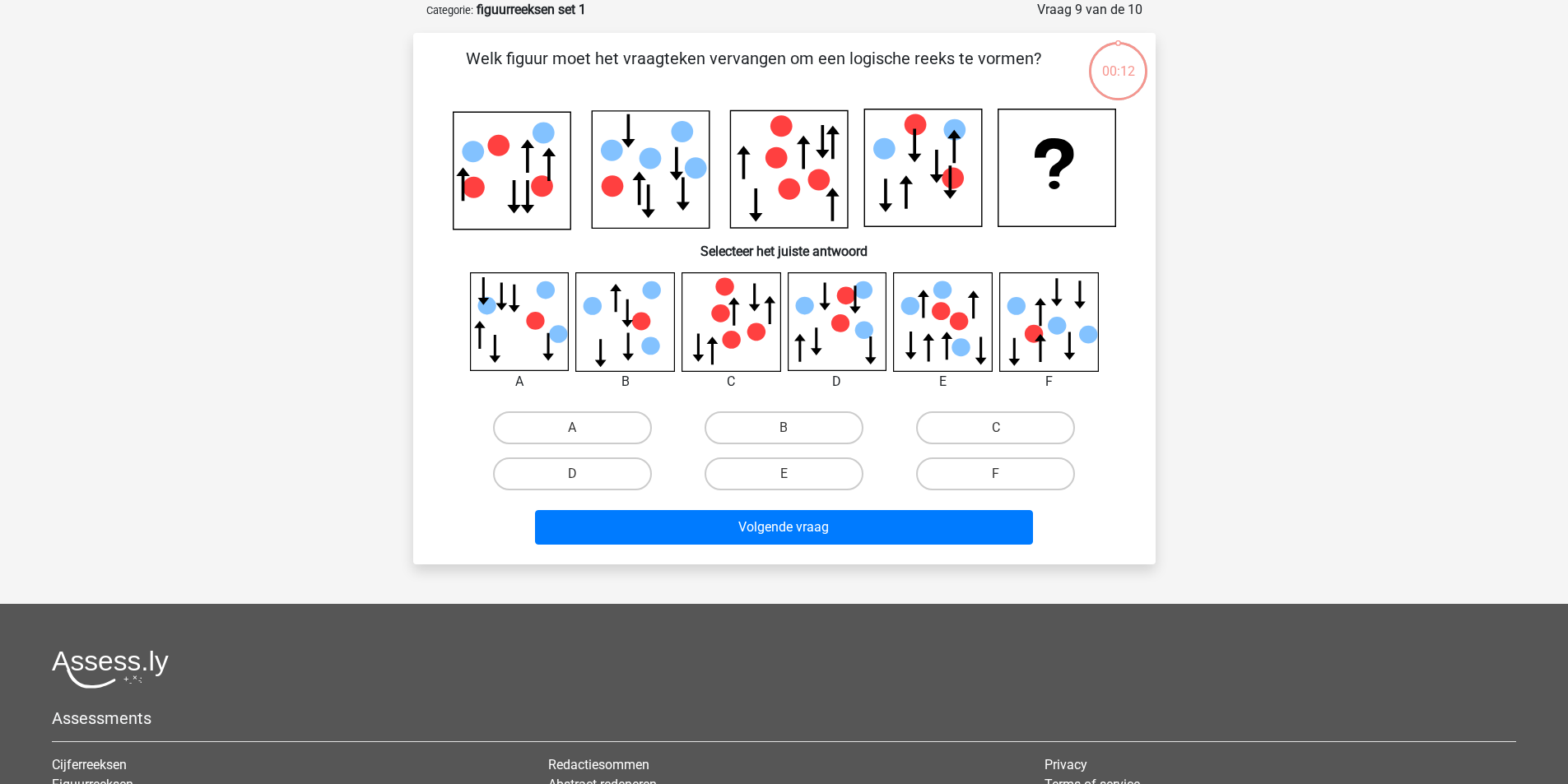
click at [782, 451] on div "E" at bounding box center [783, 474] width 211 height 46
click at [782, 444] on label "B" at bounding box center [784, 427] width 159 height 33
click at [783, 439] on input "B" at bounding box center [788, 433] width 11 height 11
radio input "true"
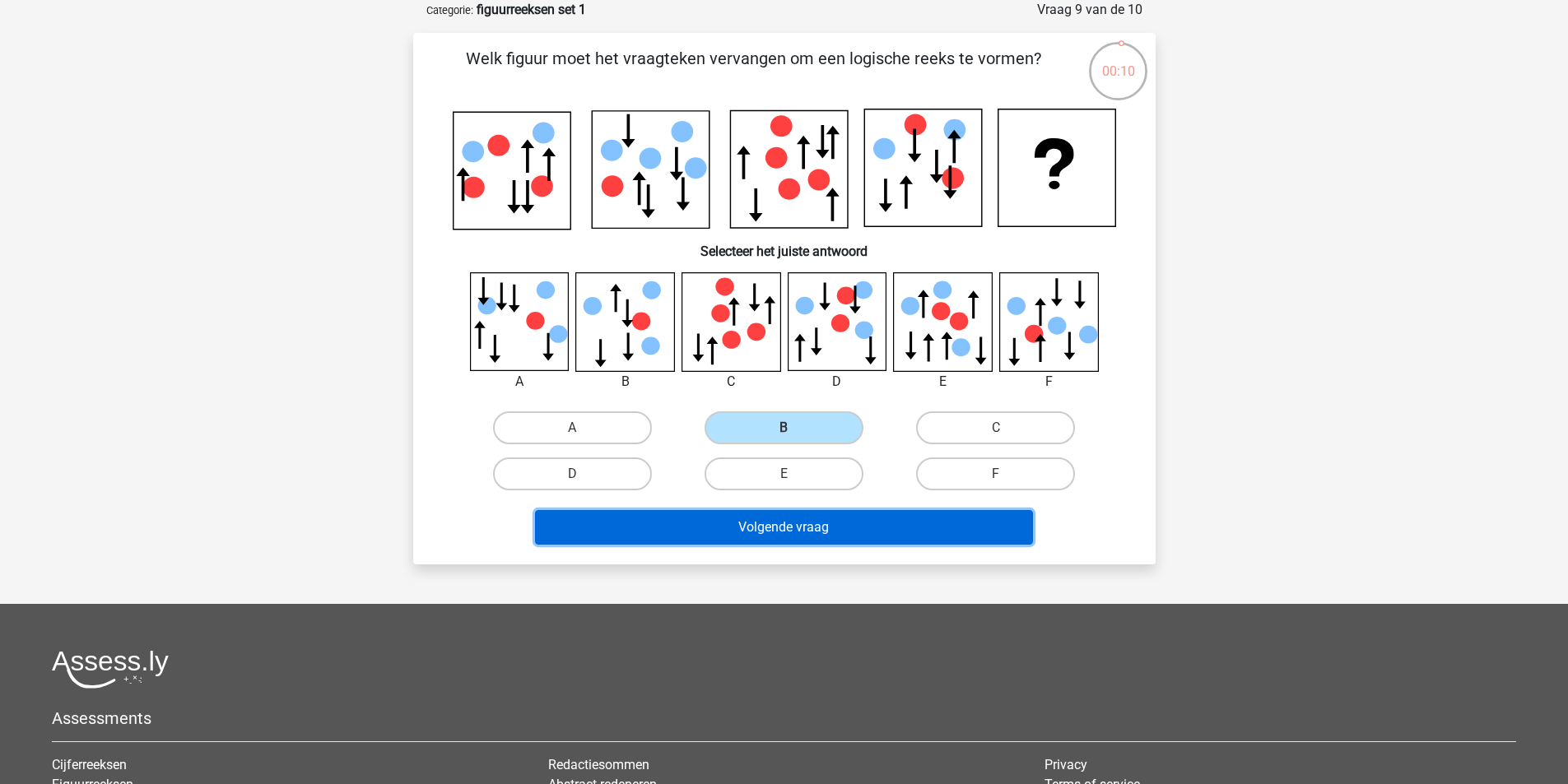
click at [765, 511] on button "Volgende vraag" at bounding box center [784, 528] width 498 height 34
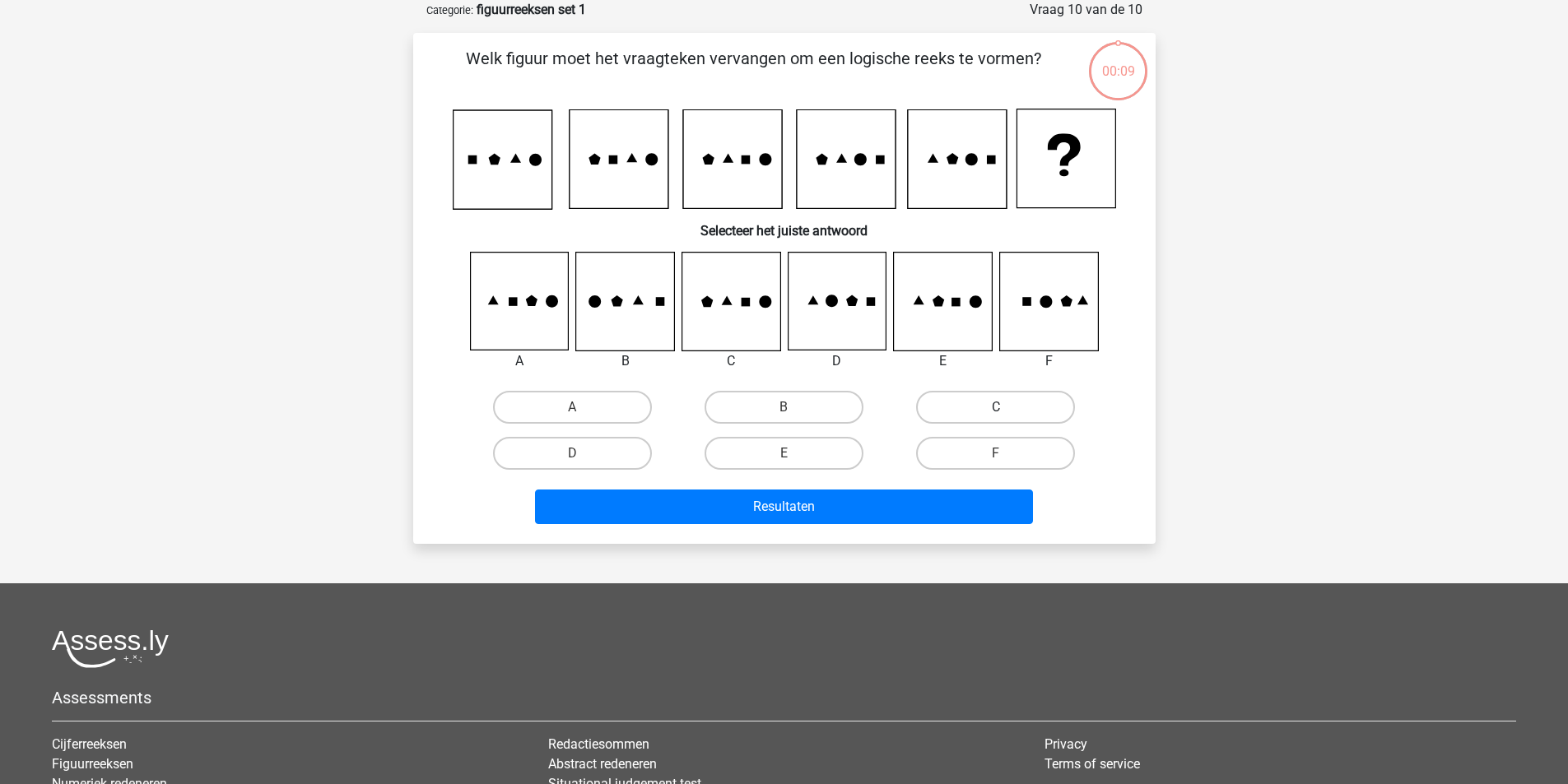
click at [961, 394] on label "C" at bounding box center [995, 407] width 159 height 33
click at [996, 407] on input "C" at bounding box center [1001, 412] width 11 height 11
radio input "true"
click at [946, 484] on div "Resultaten" at bounding box center [784, 504] width 690 height 55
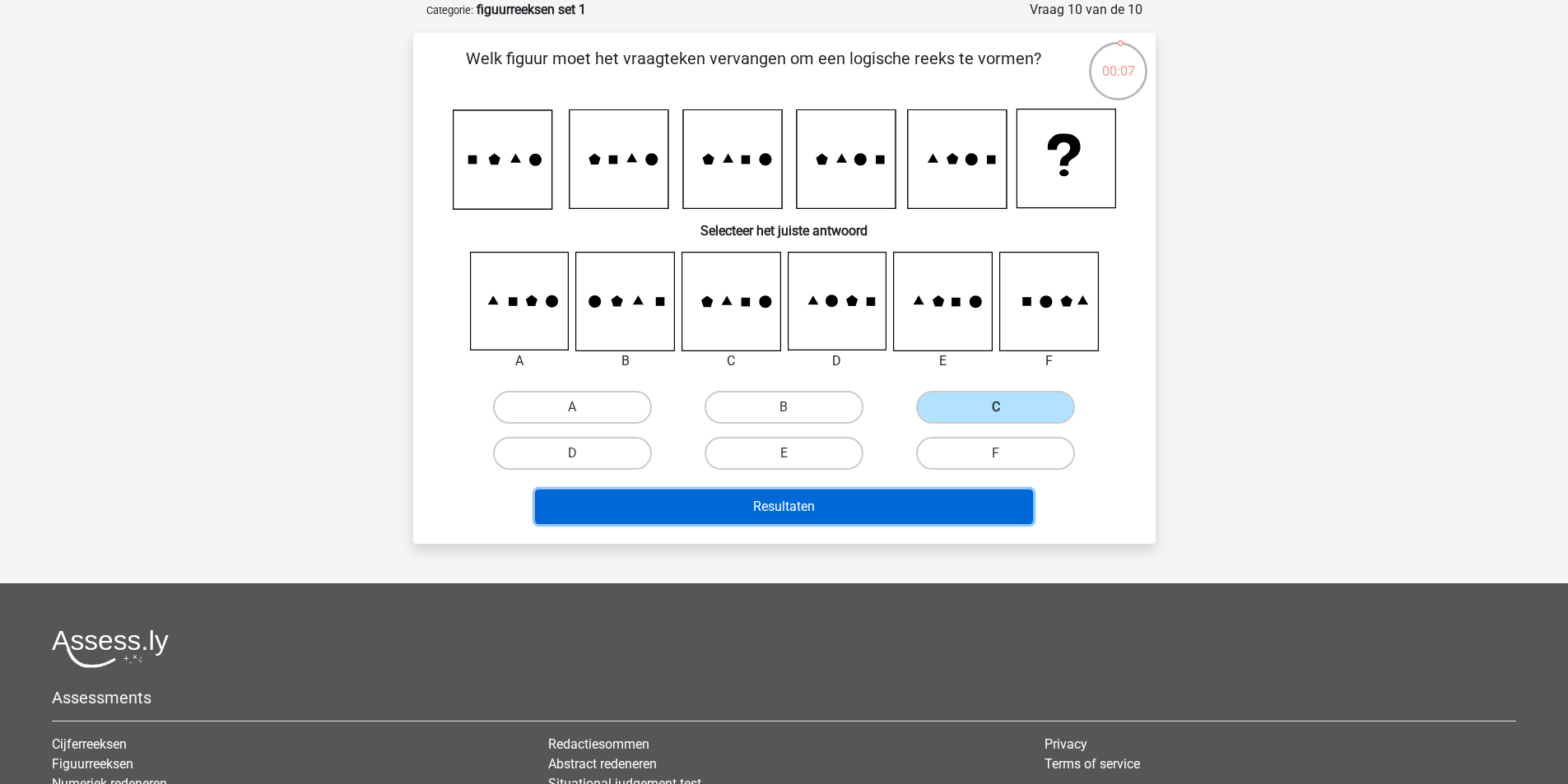
click at [941, 498] on button "Resultaten" at bounding box center [784, 507] width 498 height 34
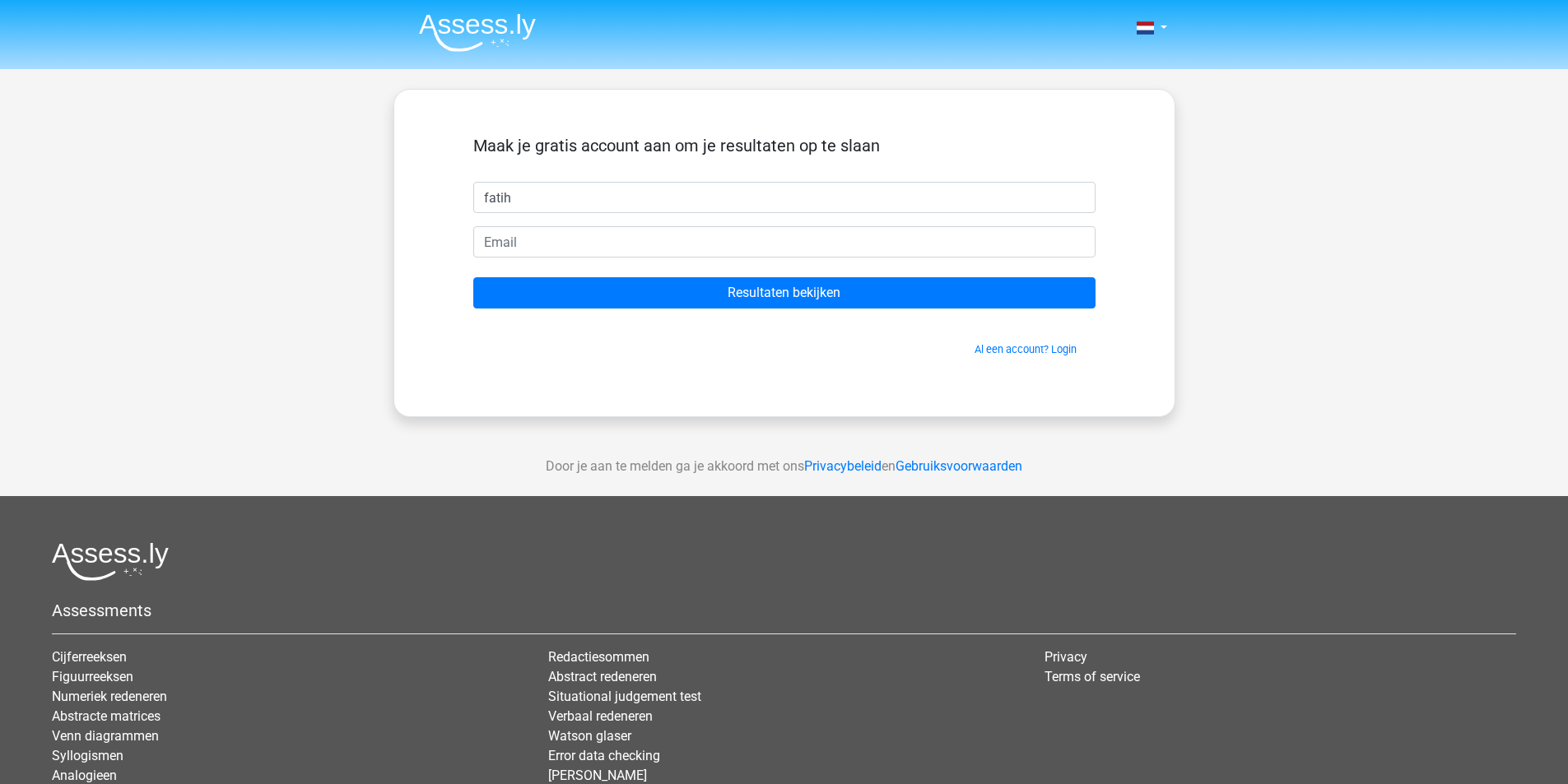
type input "fatih"
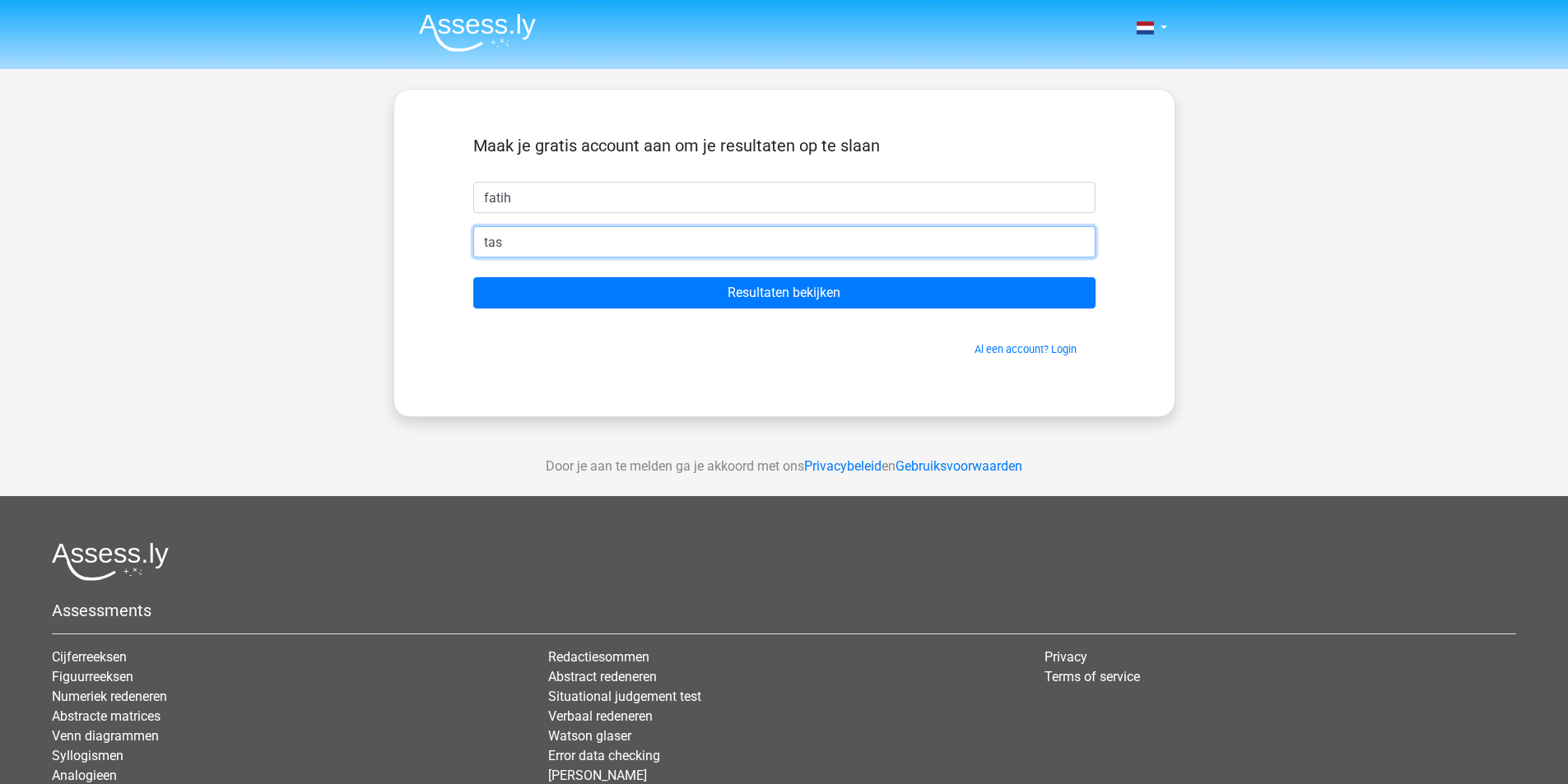
type input "tas.f@hotmail.com"
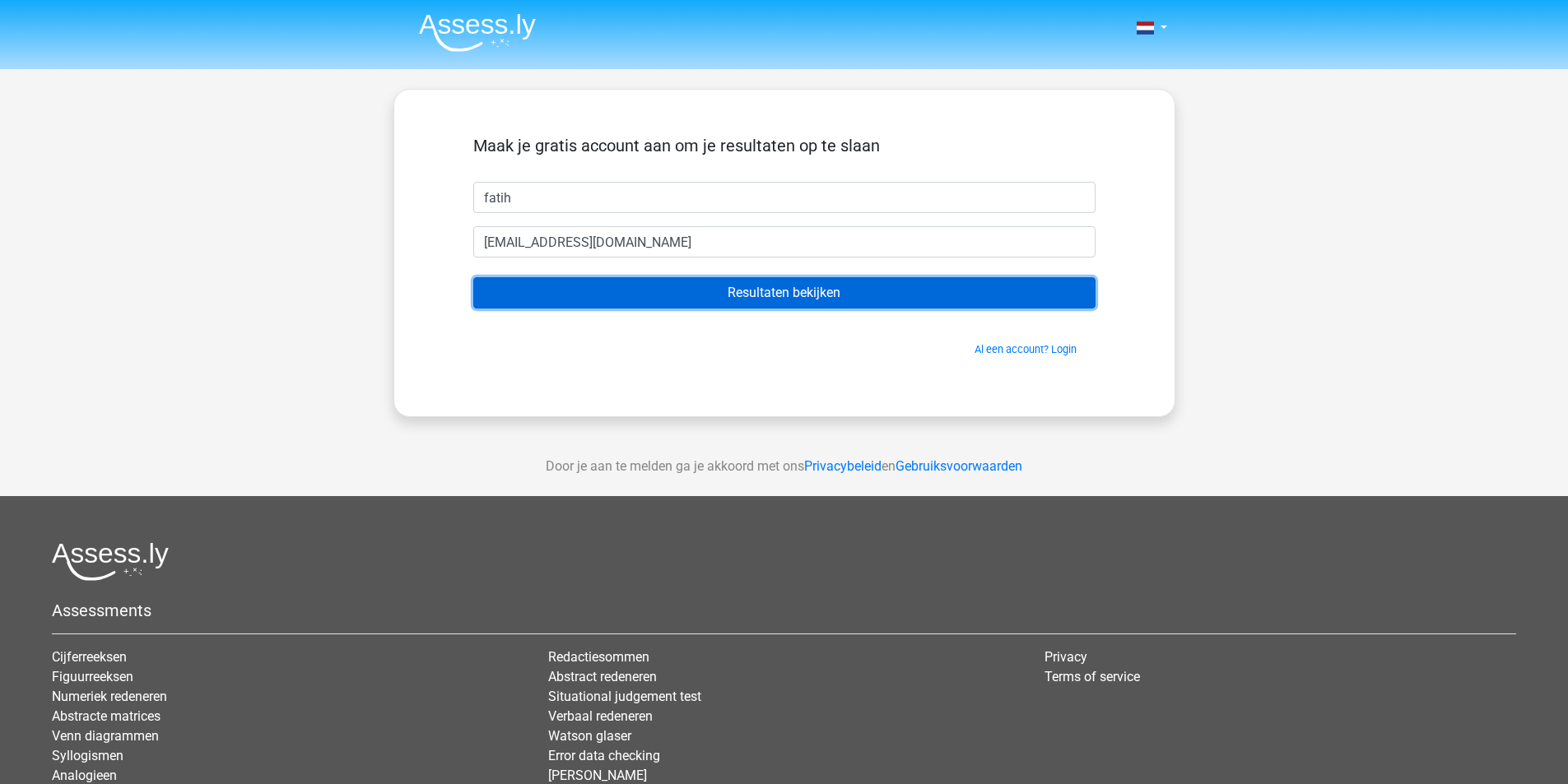
click at [746, 283] on input "Resultaten bekijken" at bounding box center [784, 292] width 622 height 32
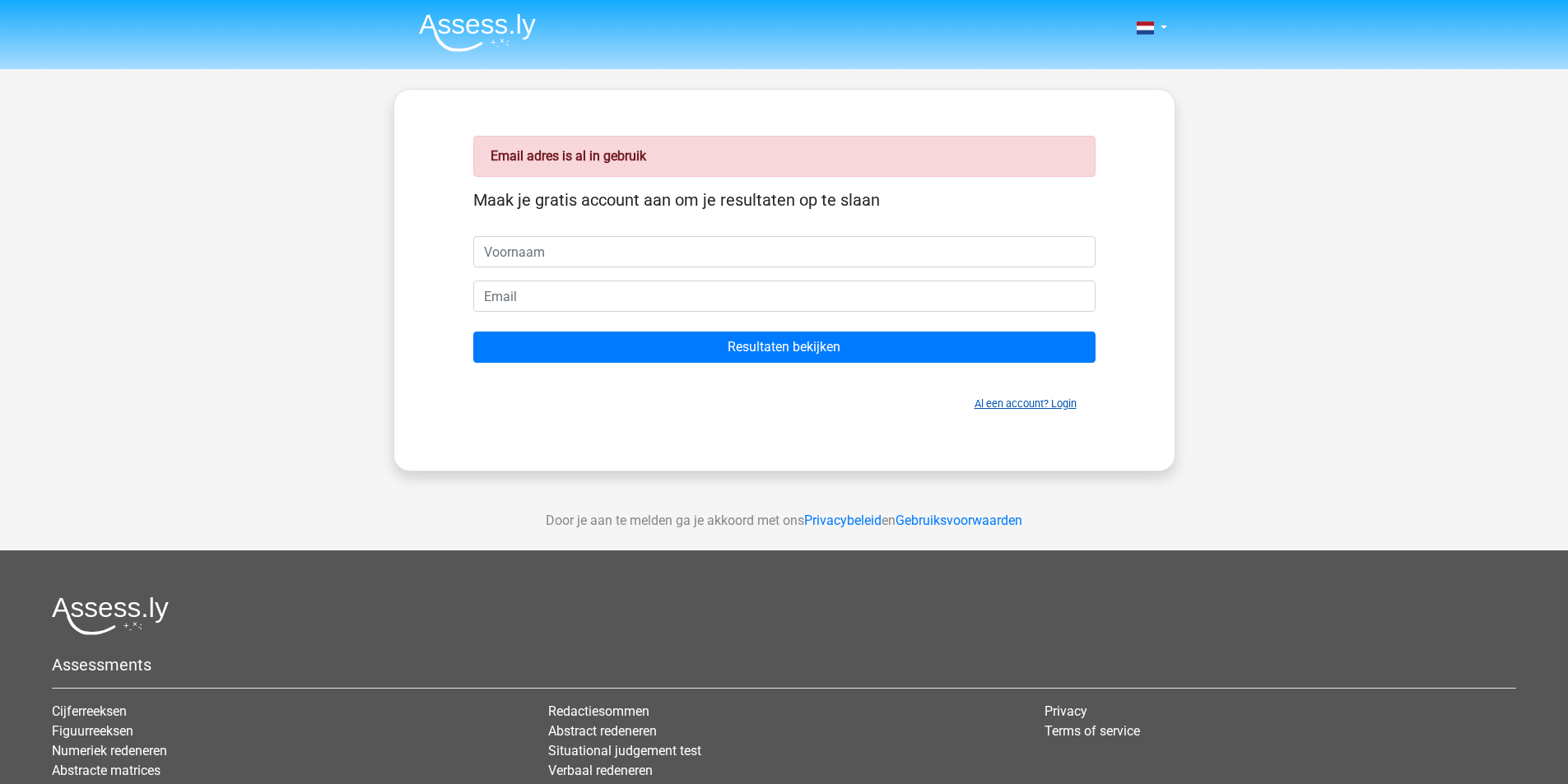
click at [1030, 402] on link "Al een account? Login" at bounding box center [1025, 404] width 102 height 12
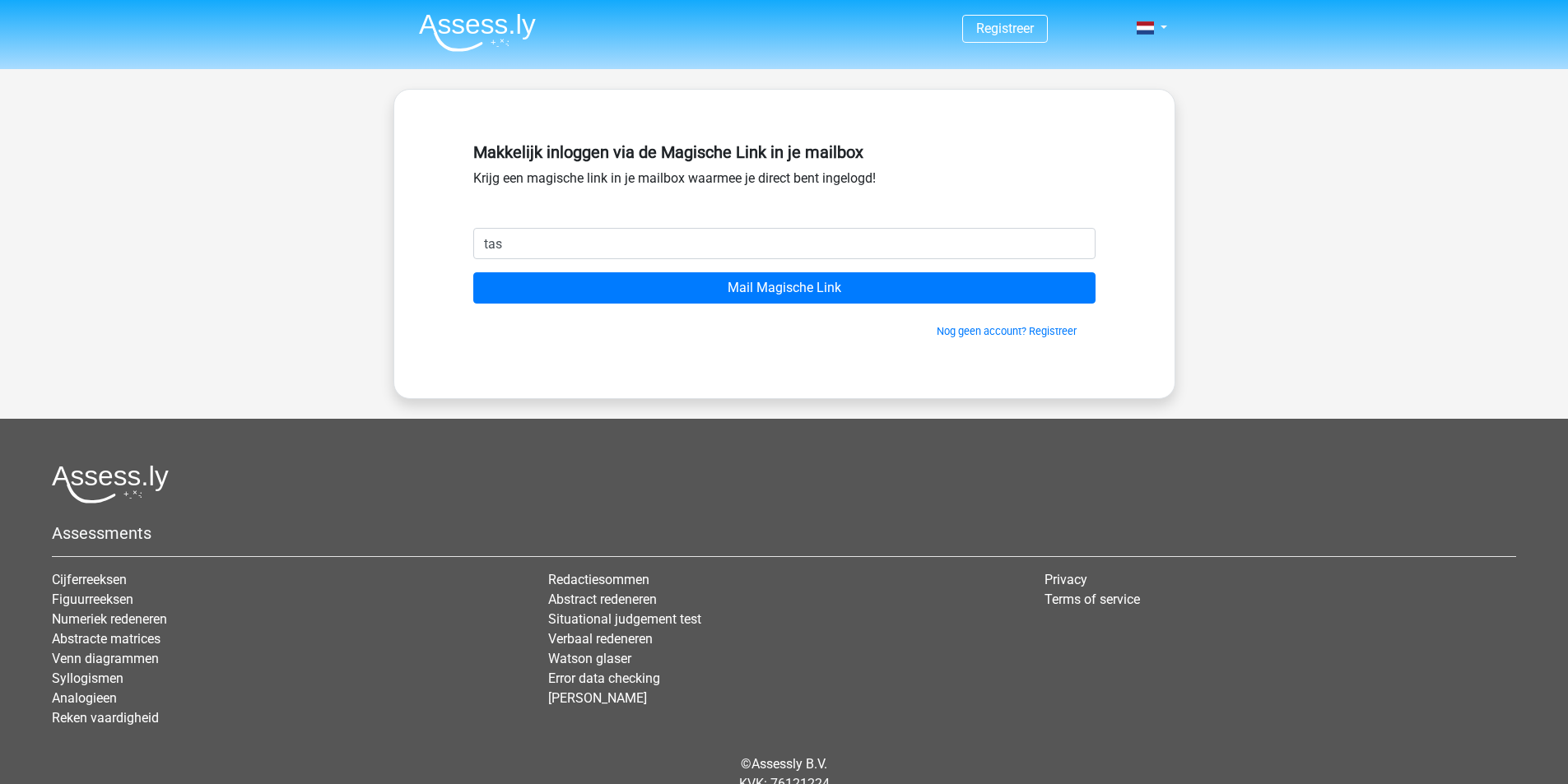
type input "[EMAIL_ADDRESS][DOMAIN_NAME]"
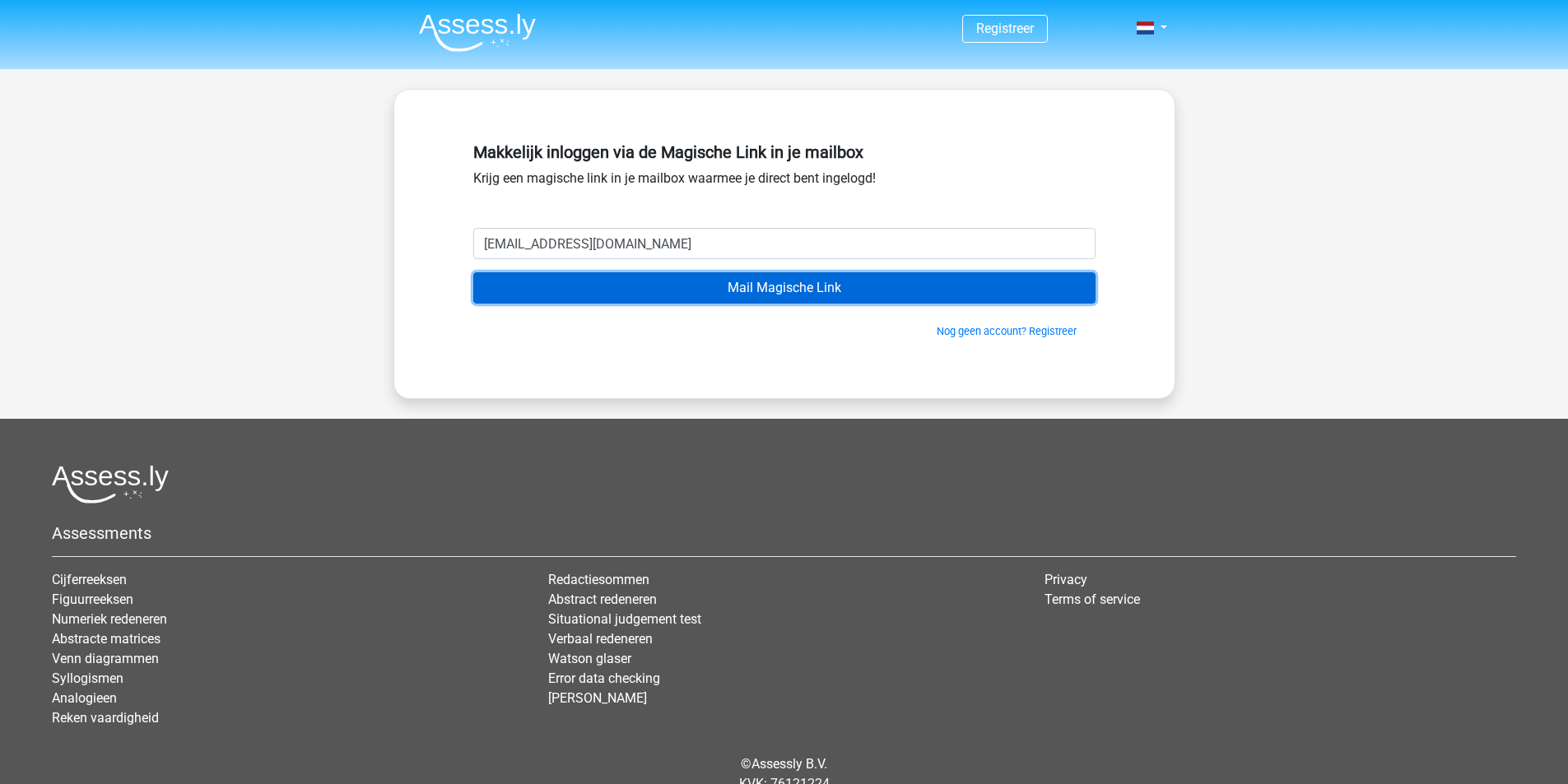
click at [678, 295] on input "Mail Magische Link" at bounding box center [784, 288] width 622 height 32
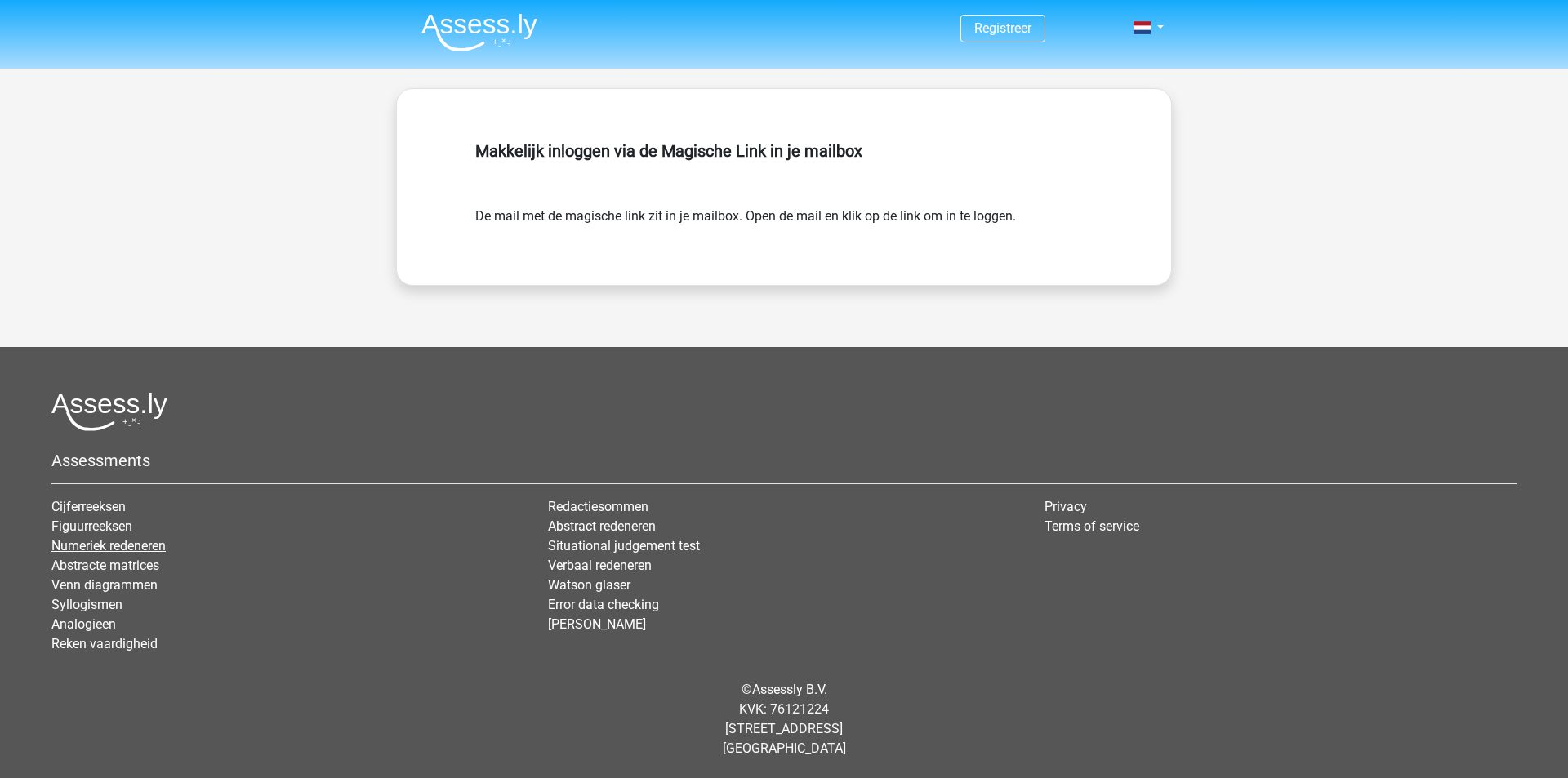
click at [154, 539] on link "Numeriek redeneren" at bounding box center [109, 546] width 115 height 15
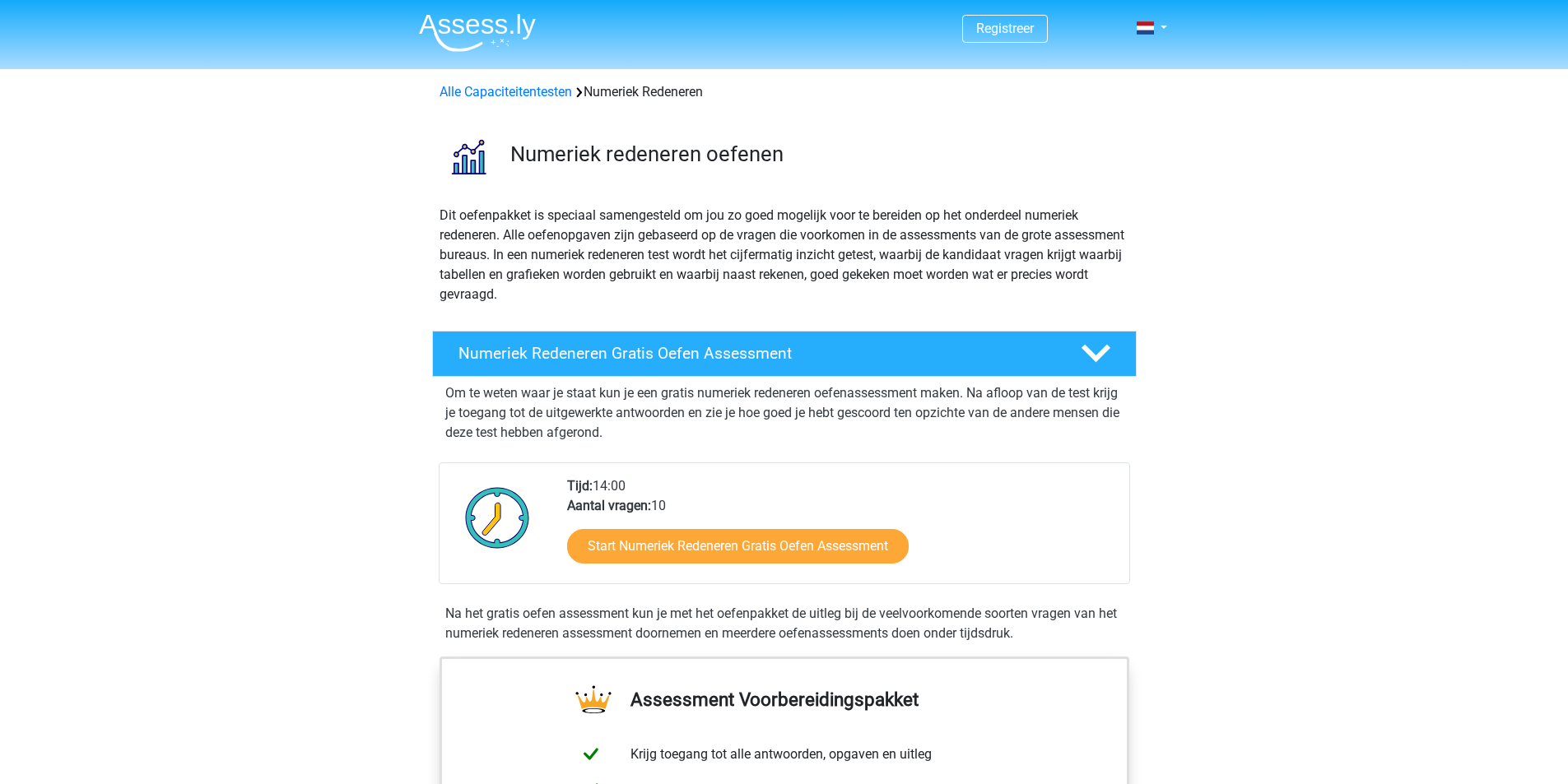
click at [724, 380] on div "Om te weten waar je staat kun je een gratis numeriek redeneren oefenassessment …" at bounding box center [784, 410] width 692 height 66
click at [737, 368] on div "Numeriek Redeneren Gratis Oefen Assessment" at bounding box center [784, 354] width 704 height 46
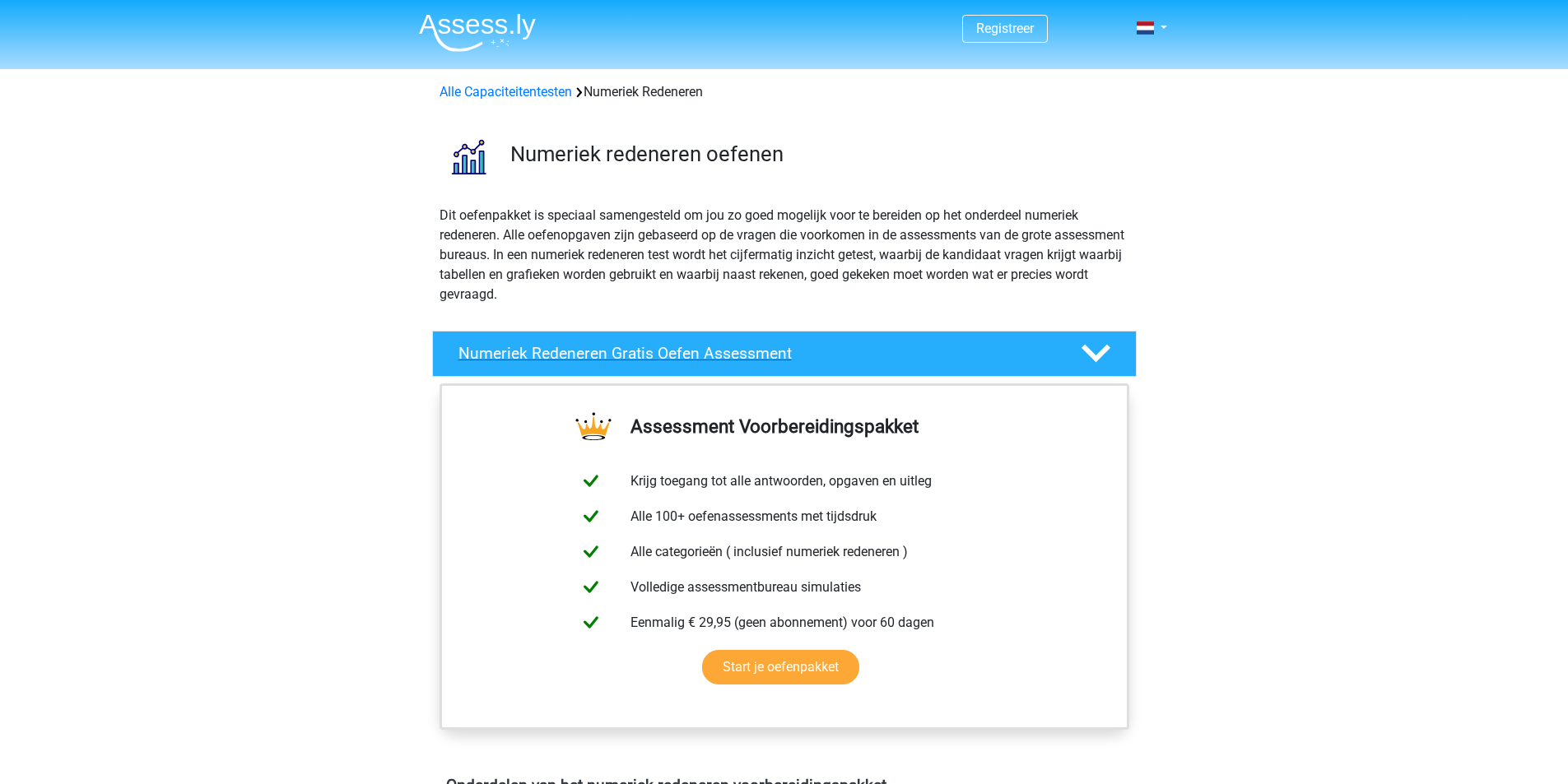
click at [774, 374] on div "Numeriek Redeneren Gratis Oefen Assessment" at bounding box center [784, 354] width 704 height 46
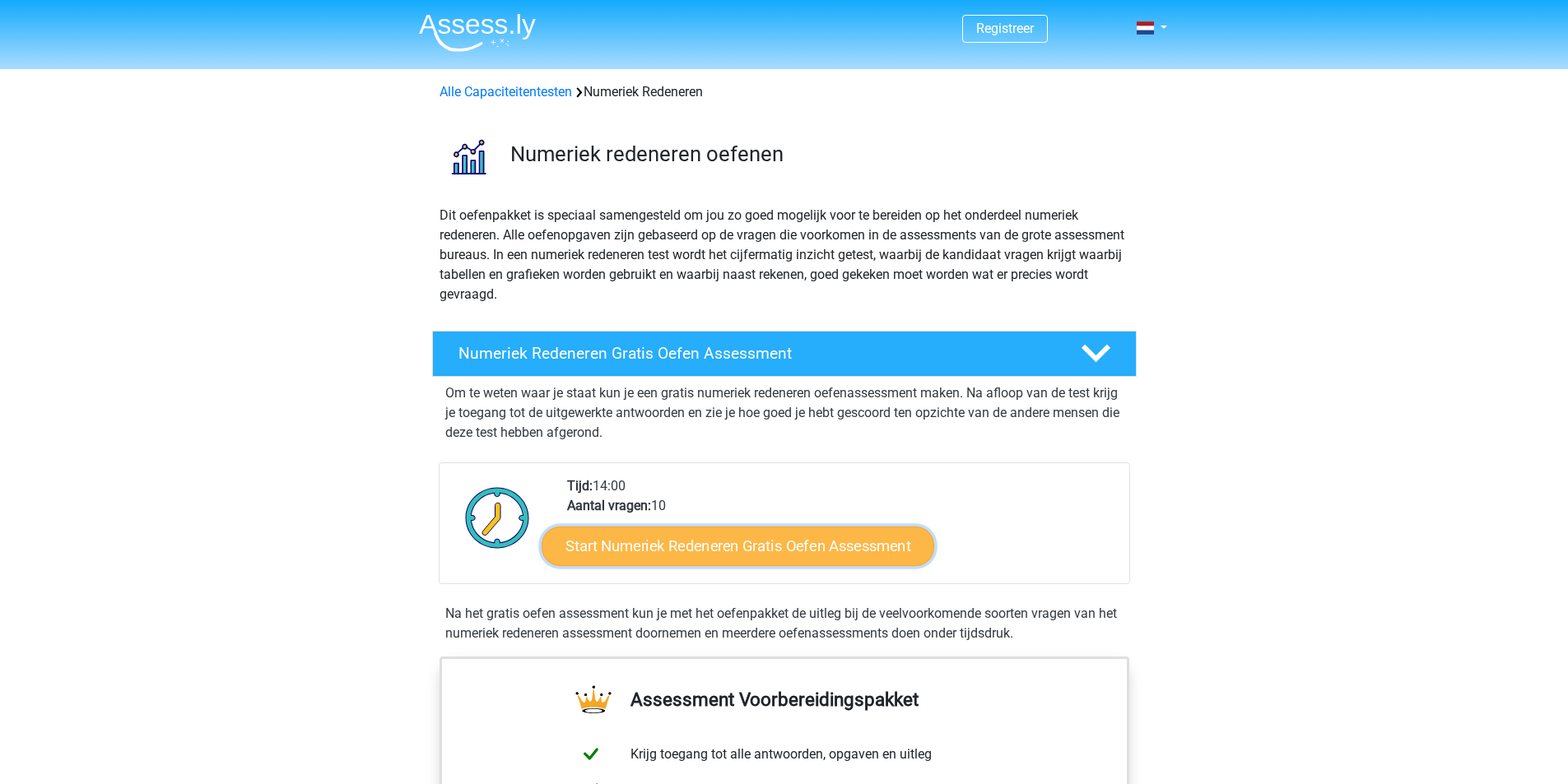
click at [751, 545] on link "Start Numeriek Redeneren Gratis Oefen Assessment" at bounding box center [737, 545] width 392 height 39
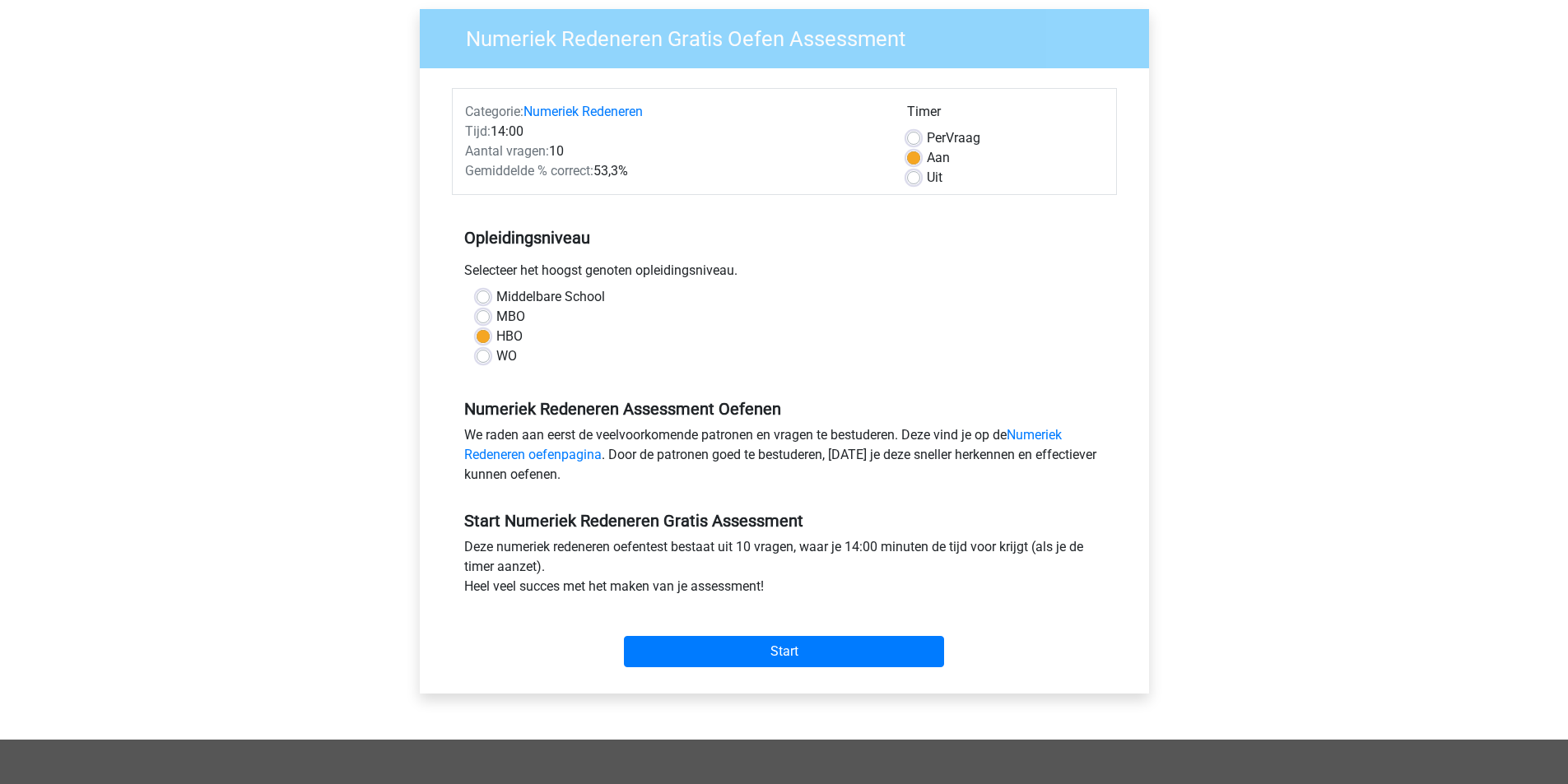
scroll to position [165, 0]
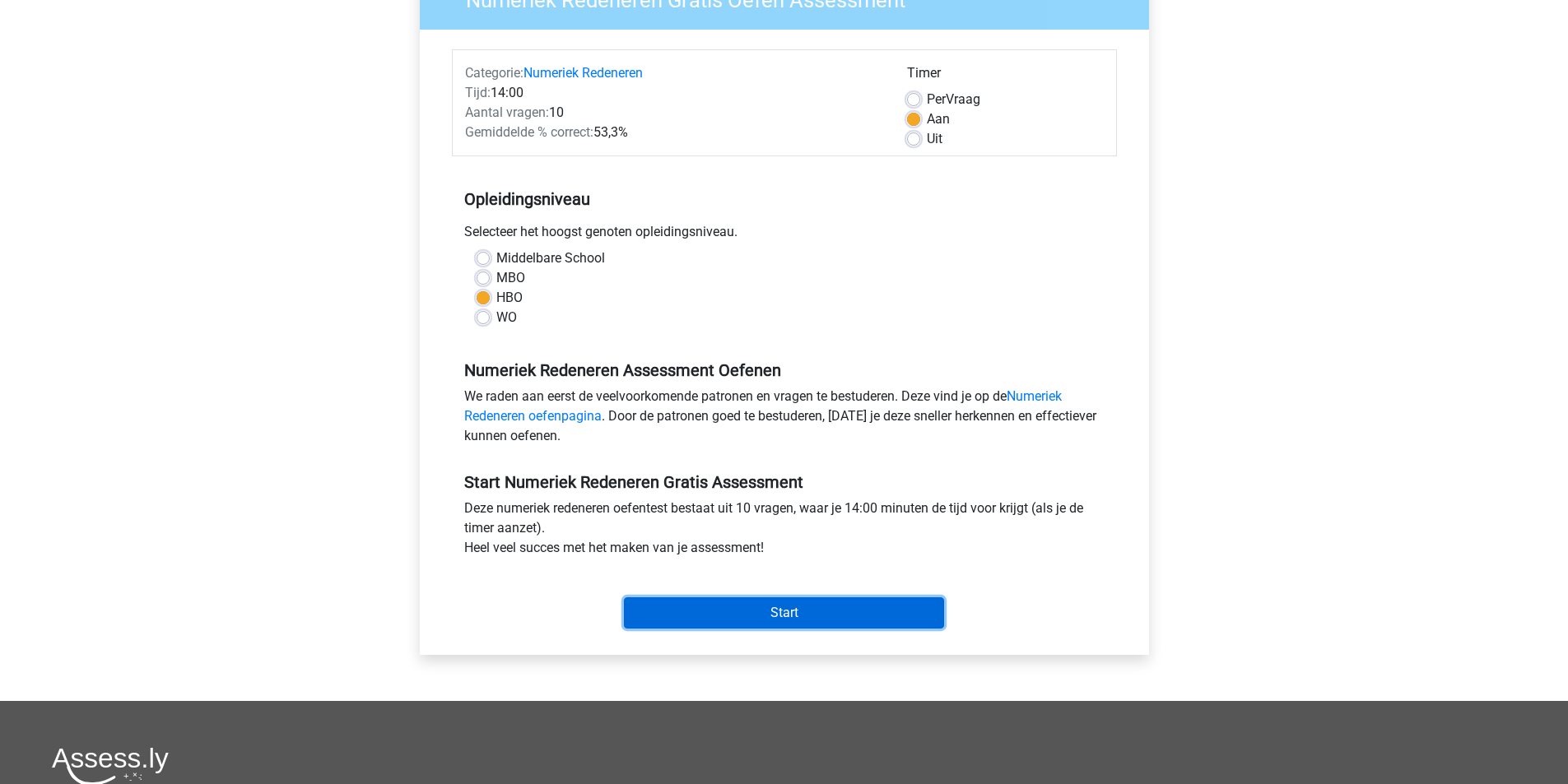
click at [771, 622] on input "Start" at bounding box center [784, 613] width 320 height 32
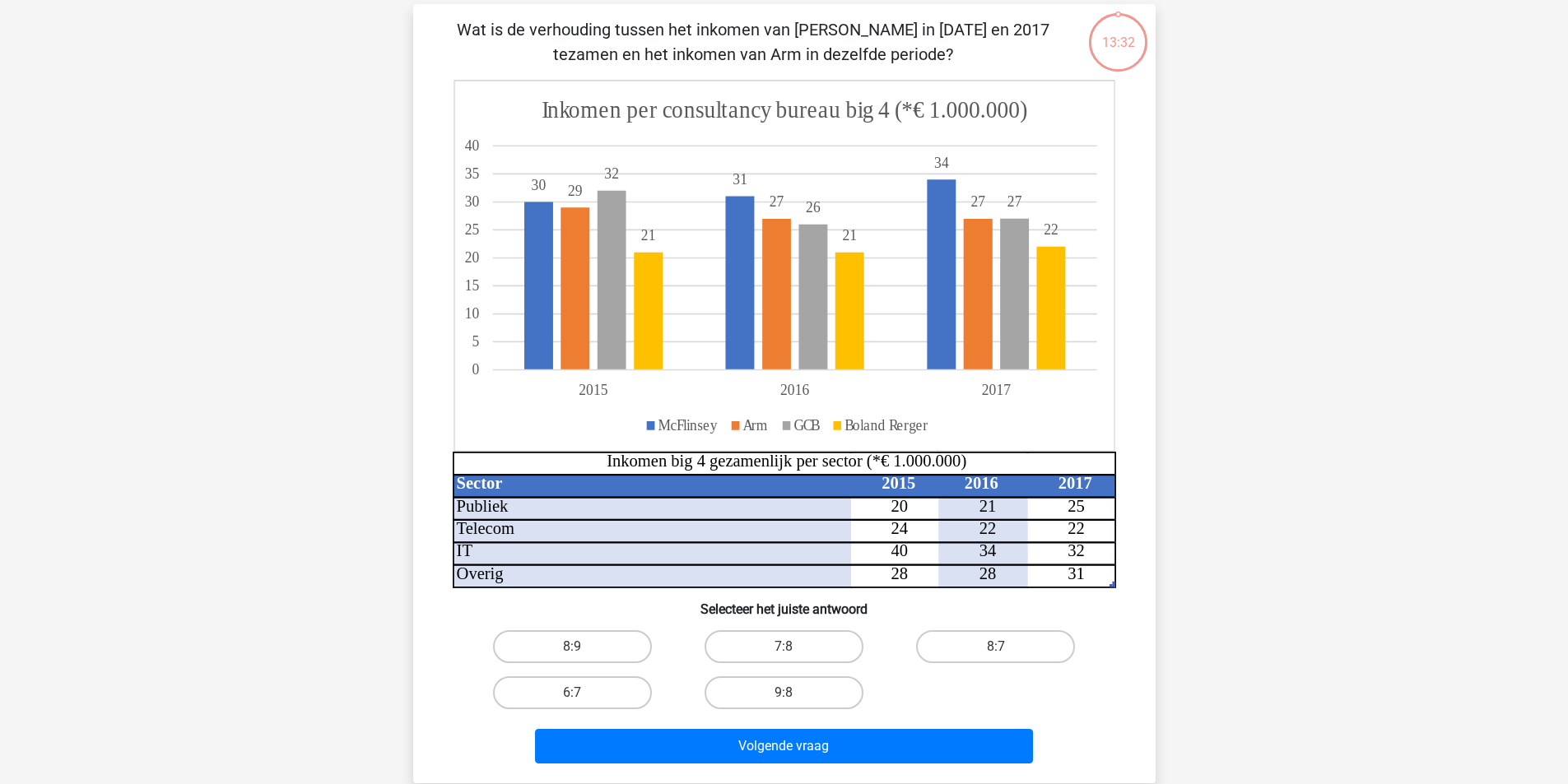
scroll to position [82, 0]
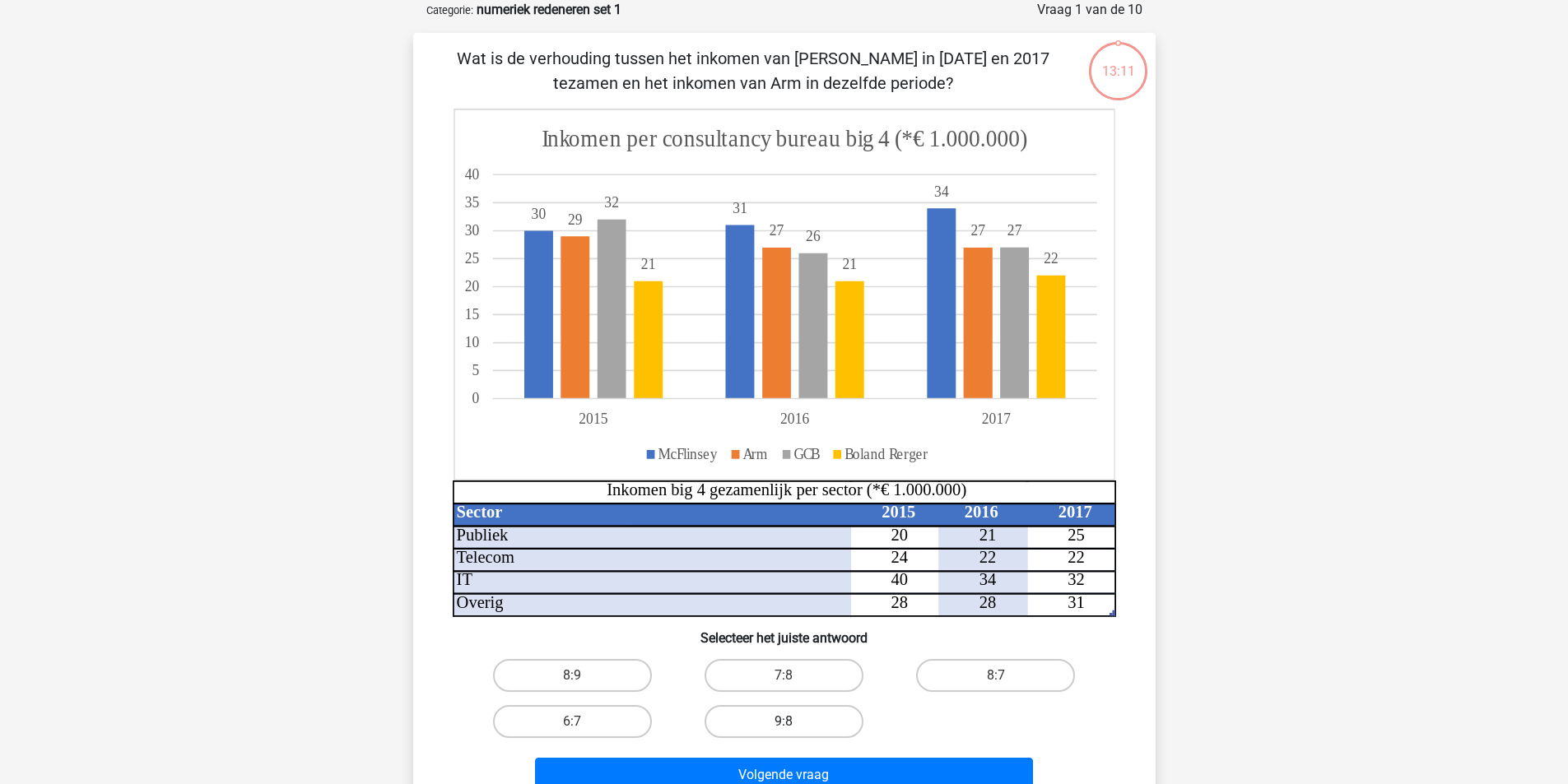
click at [799, 720] on label "9:8" at bounding box center [784, 722] width 159 height 33
click at [794, 722] on input "9:8" at bounding box center [788, 727] width 11 height 11
radio input "true"
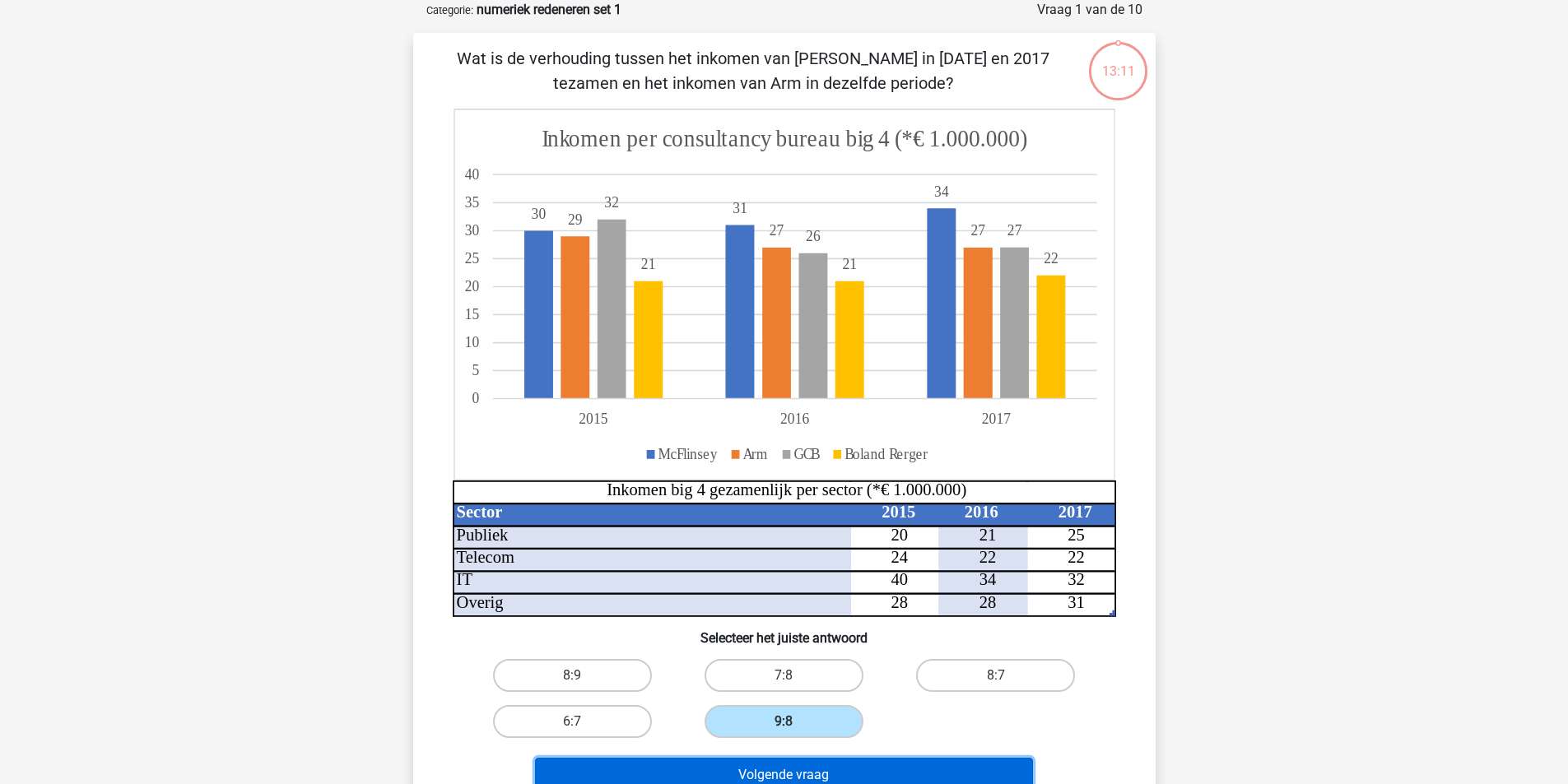
click at [825, 768] on button "Volgende vraag" at bounding box center [784, 775] width 498 height 34
